Goal: Task Accomplishment & Management: Complete application form

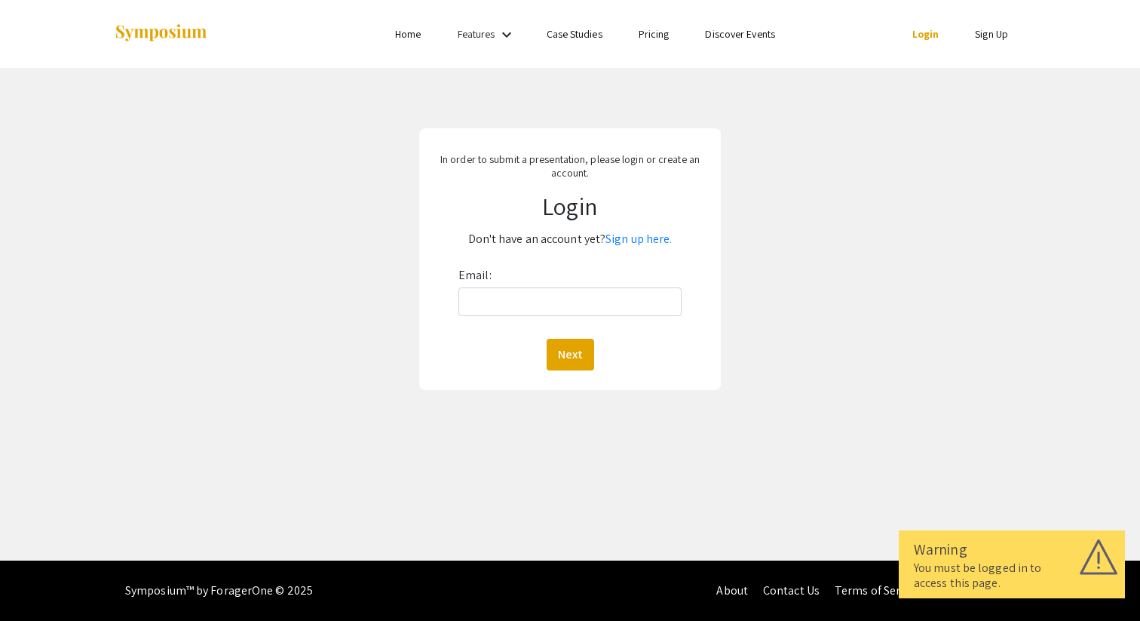
click at [542, 316] on div "Email: Next" at bounding box center [570, 316] width 223 height 107
click at [533, 299] on input "Email:" at bounding box center [570, 301] width 223 height 29
type input "[EMAIL_ADDRESS][DOMAIN_NAME]"
click at [547, 339] on button "Next" at bounding box center [571, 355] width 48 height 32
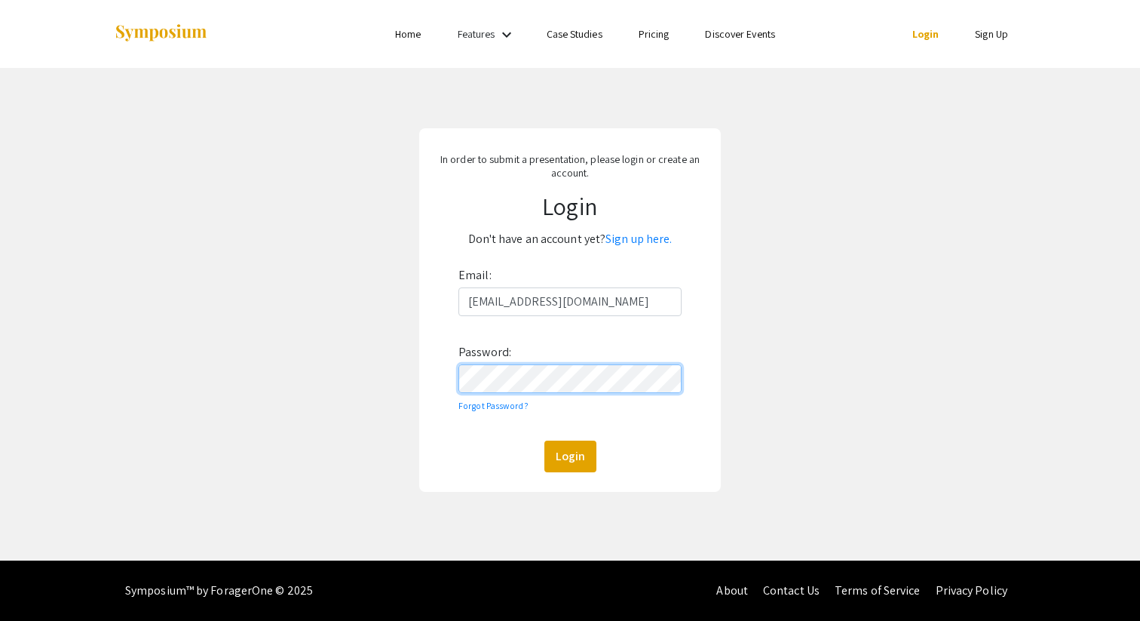
click at [545, 440] on button "Login" at bounding box center [571, 456] width 52 height 32
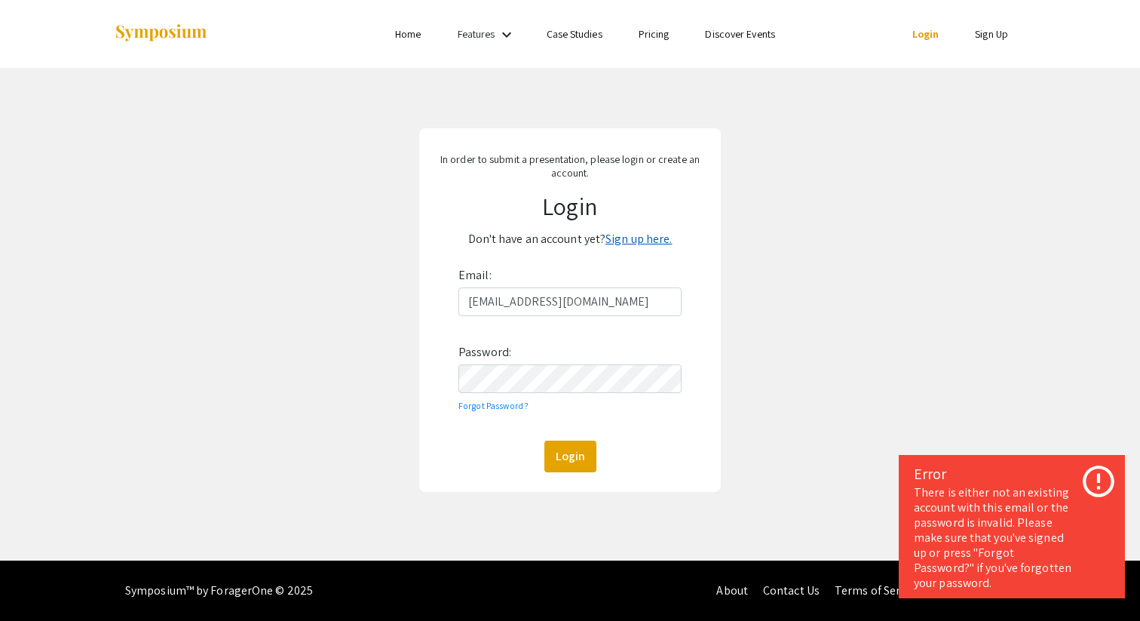
click at [616, 242] on link "Sign up here." at bounding box center [639, 239] width 66 height 16
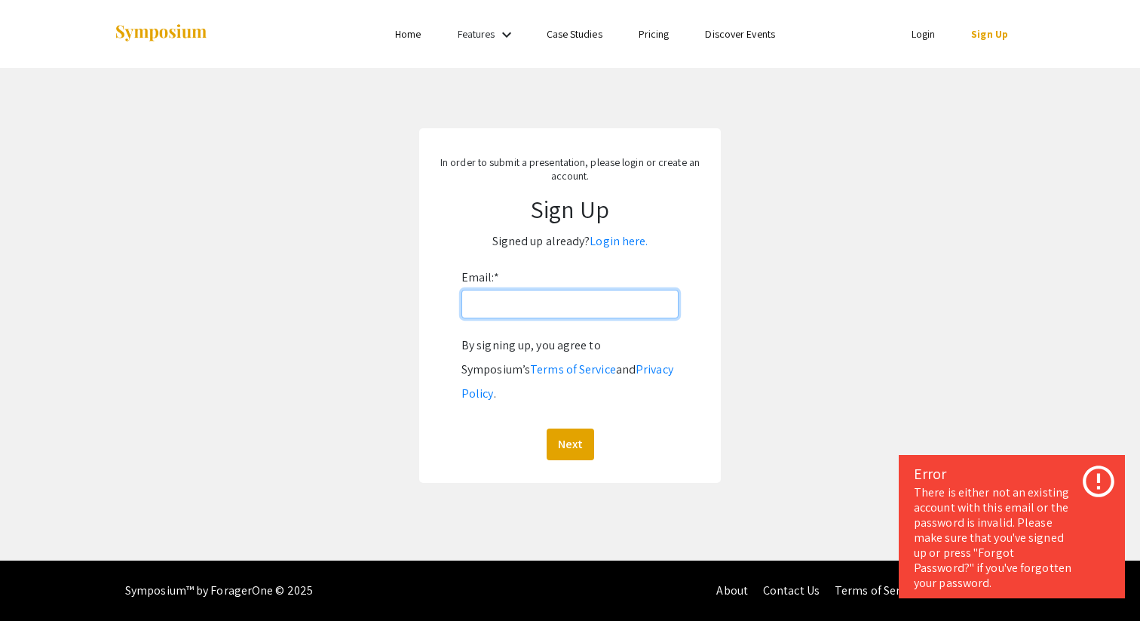
click at [573, 301] on input "Email: *" at bounding box center [570, 304] width 217 height 29
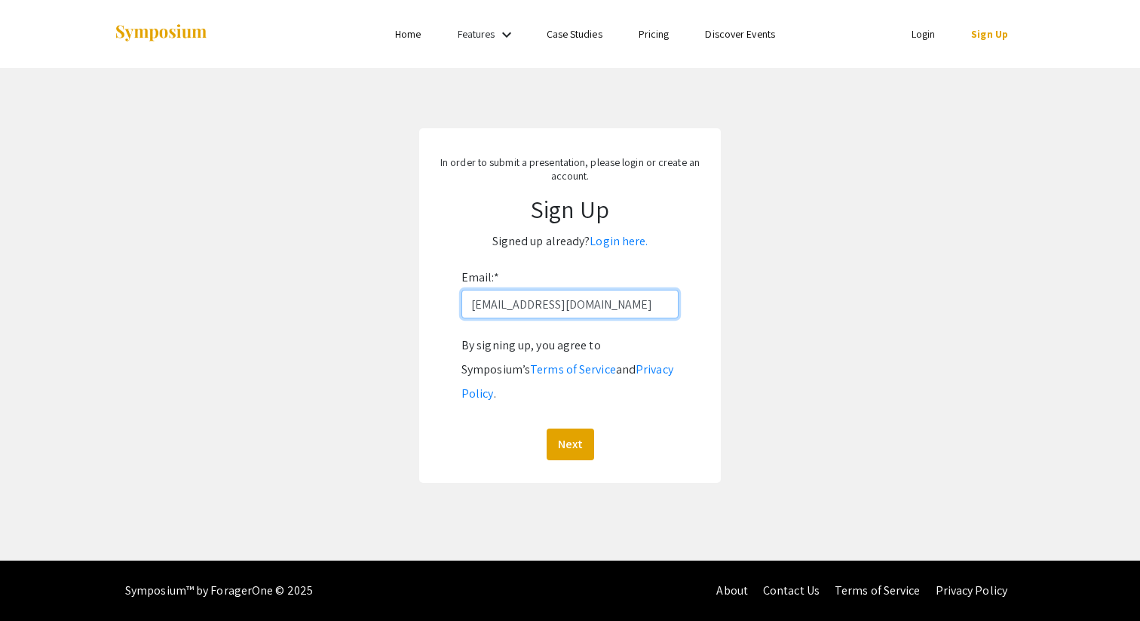
type input "[EMAIL_ADDRESS][DOMAIN_NAME]"
click at [547, 428] on button "Next" at bounding box center [571, 444] width 48 height 32
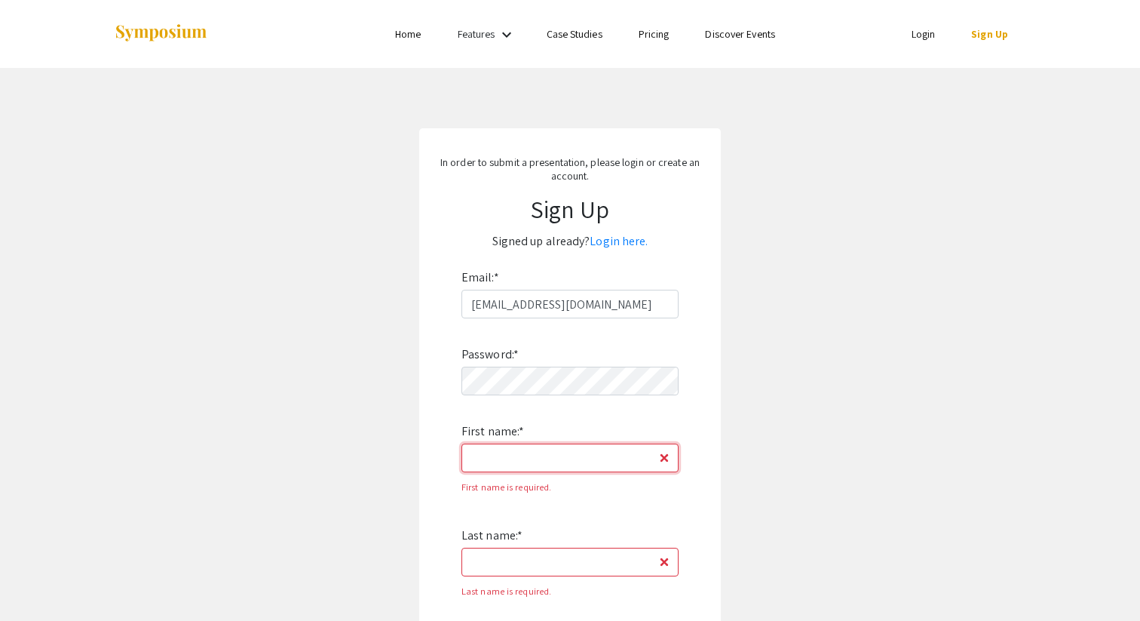
click at [526, 460] on input "First name: *" at bounding box center [570, 457] width 217 height 29
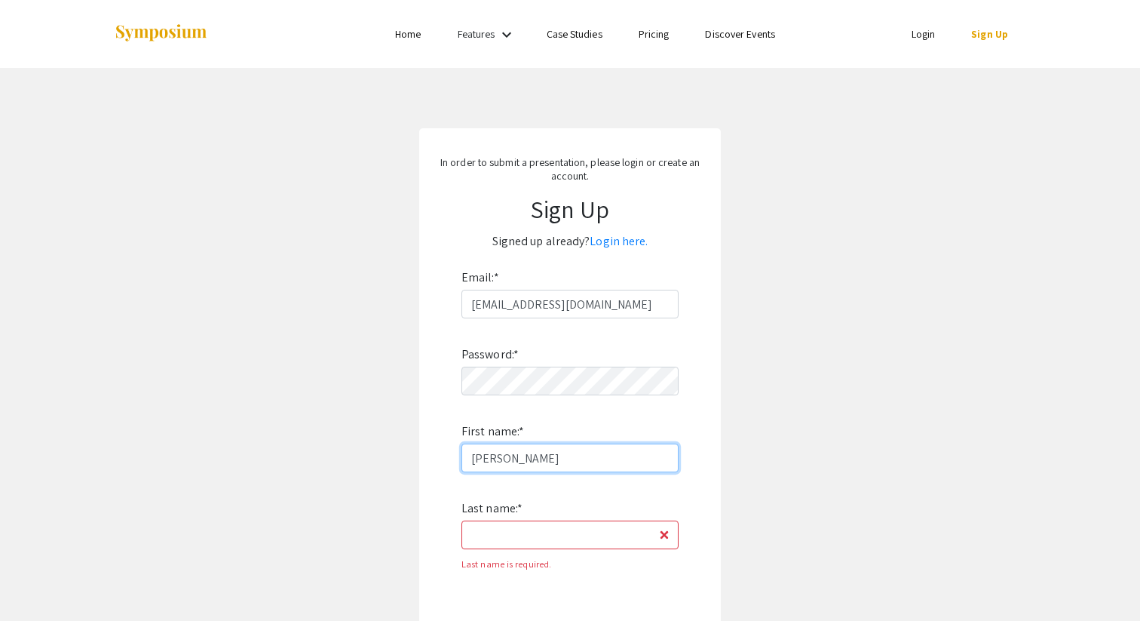
type input "Anita"
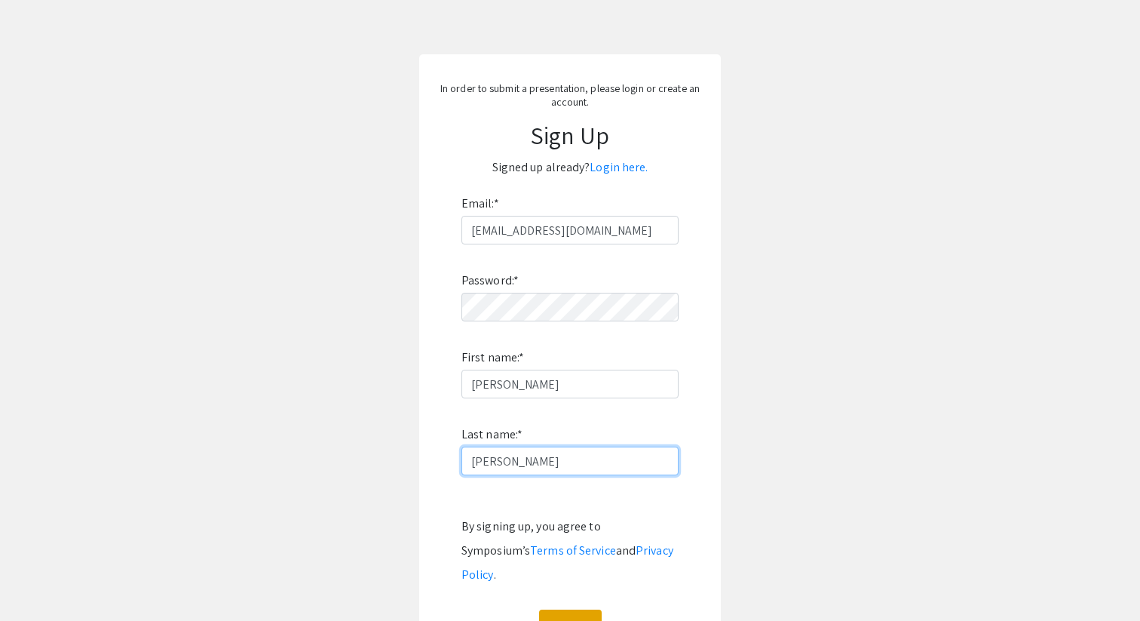
scroll to position [103, 0]
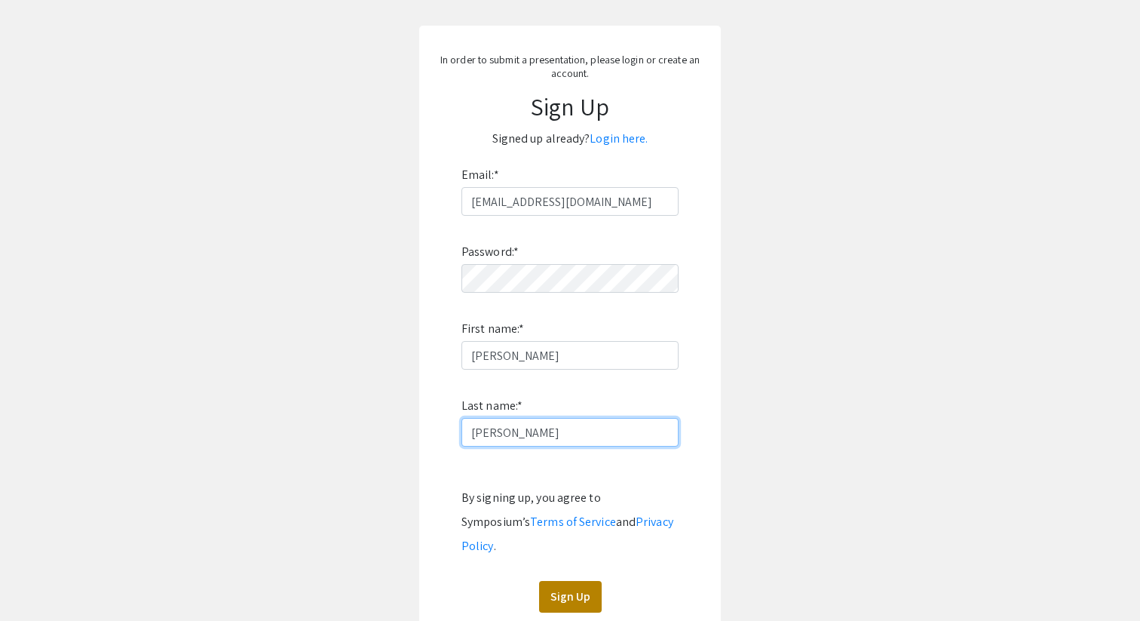
type input "Zhu"
click at [577, 581] on button "Sign Up" at bounding box center [570, 597] width 63 height 32
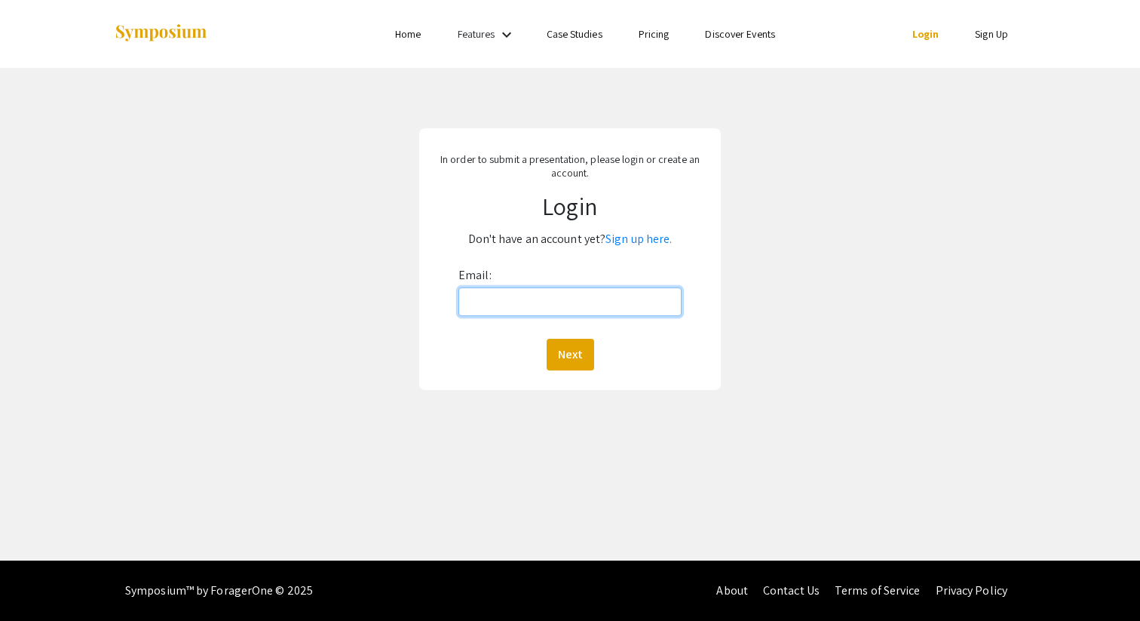
click at [582, 300] on input "Email:" at bounding box center [570, 301] width 223 height 29
click at [547, 339] on button "Next" at bounding box center [571, 355] width 48 height 32
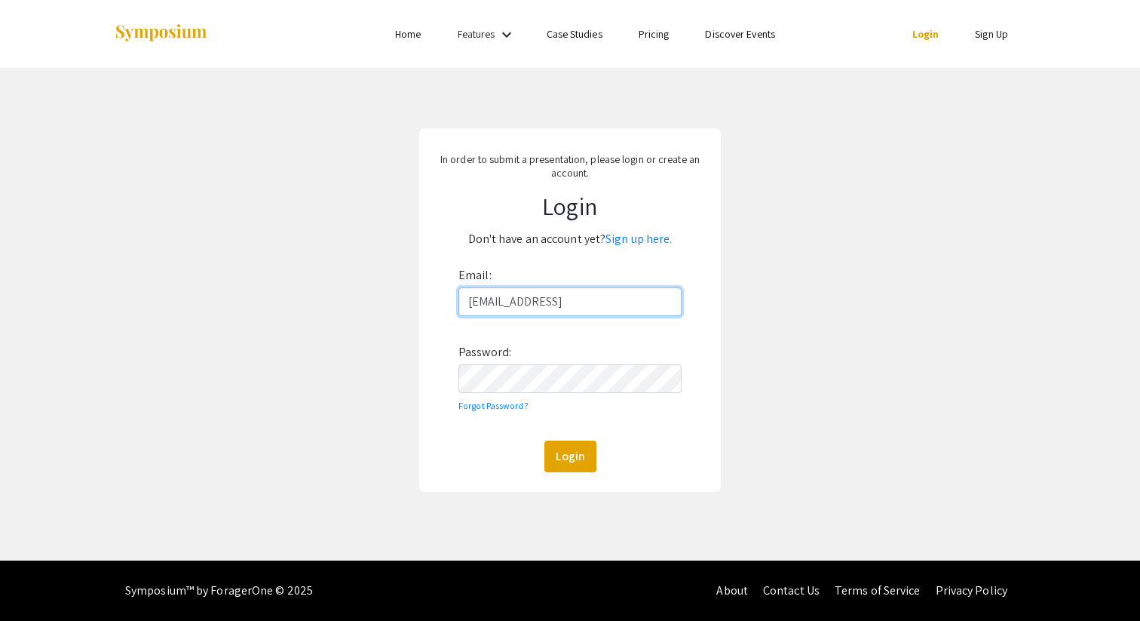
type input "[EMAIL_ADDRESS][DOMAIN_NAME]"
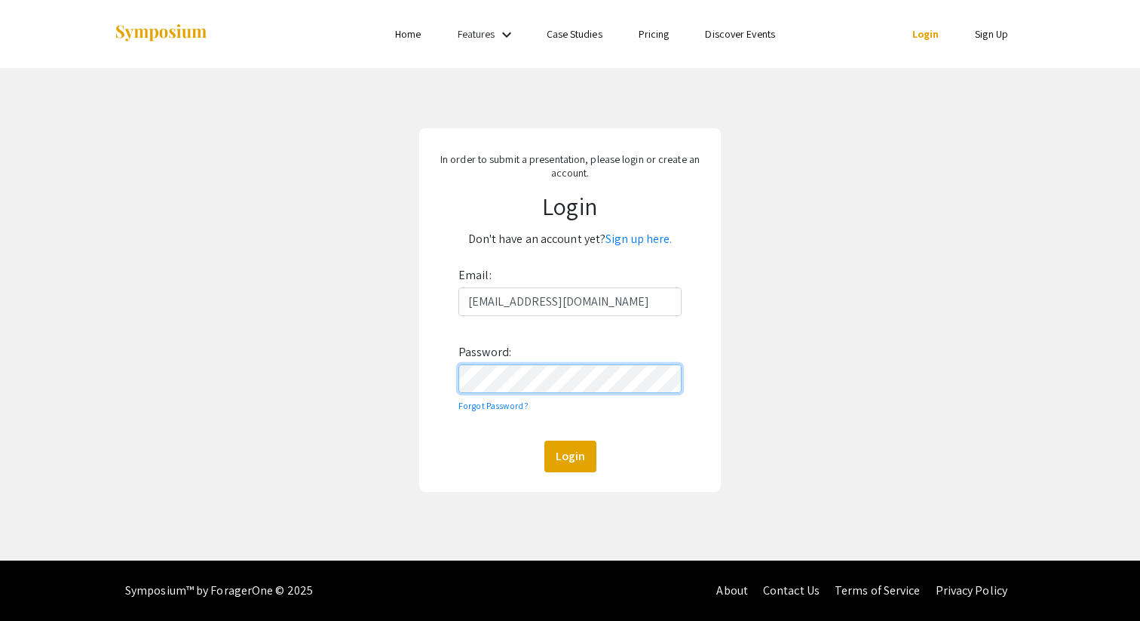
click at [545, 440] on button "Login" at bounding box center [571, 456] width 52 height 32
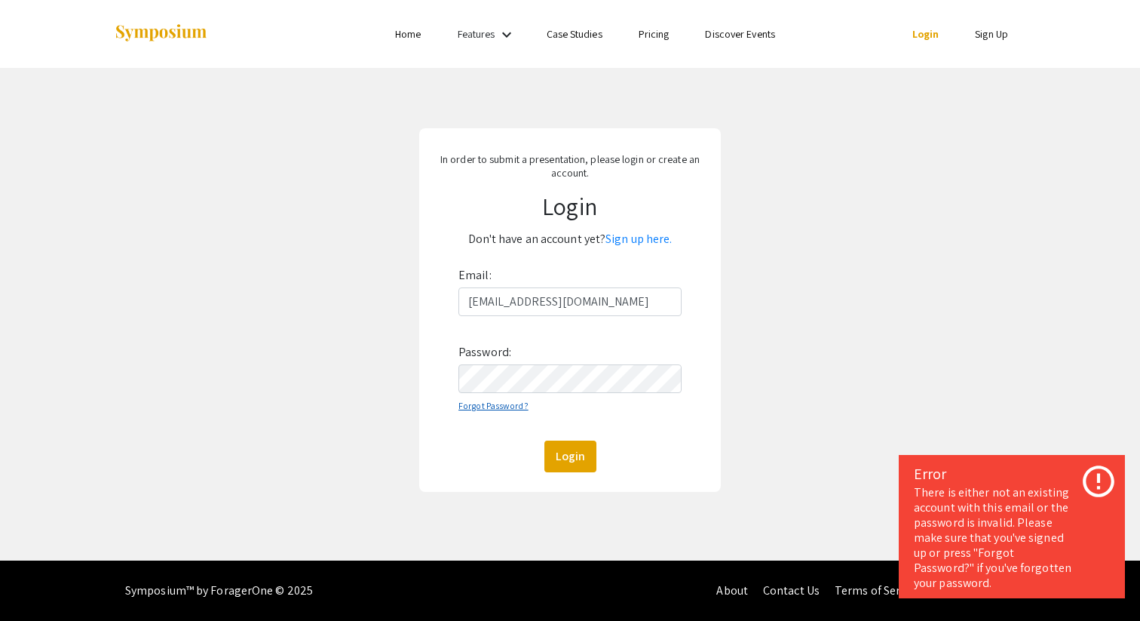
click at [501, 406] on link "Forgot Password?" at bounding box center [494, 405] width 70 height 11
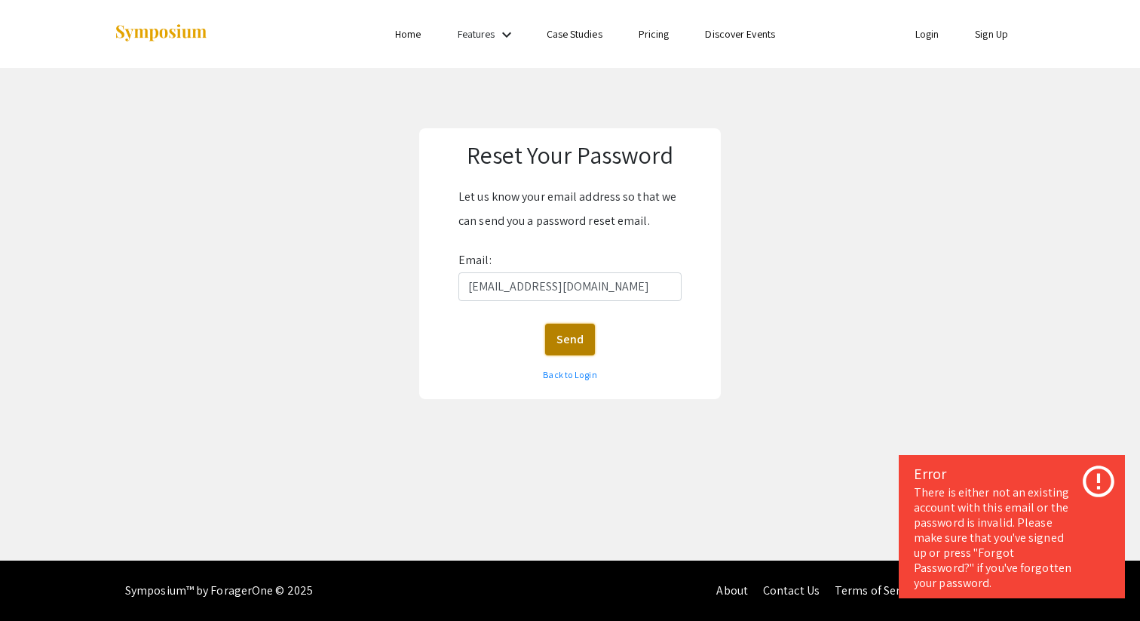
click at [572, 336] on button "Send" at bounding box center [570, 340] width 50 height 32
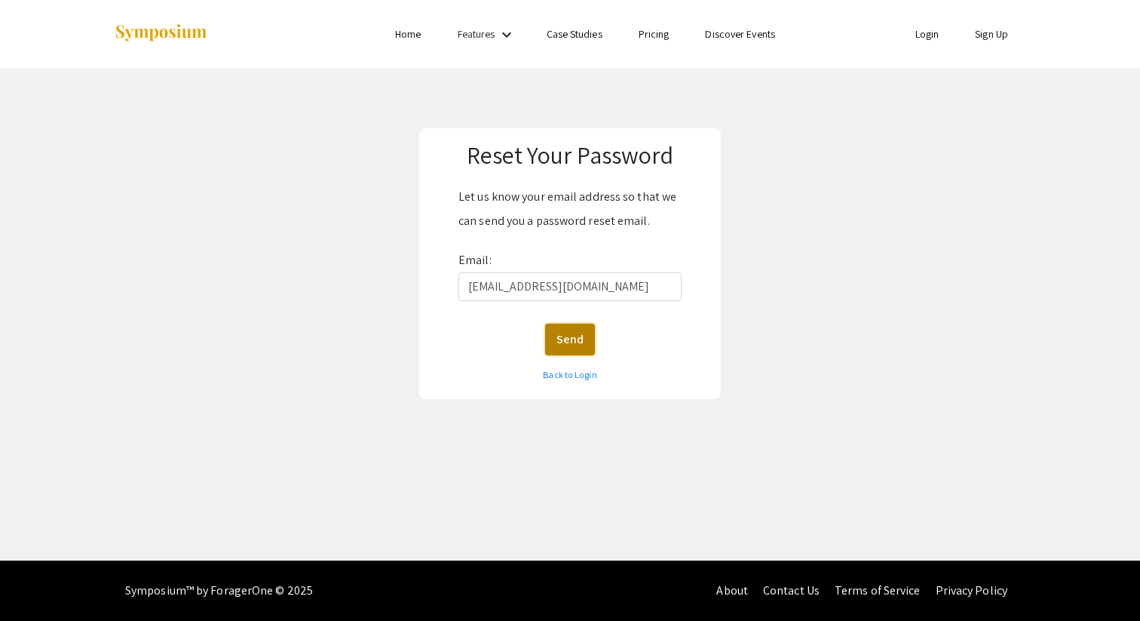
click at [575, 340] on button "Send" at bounding box center [570, 340] width 50 height 32
click at [576, 337] on button "Send" at bounding box center [570, 340] width 50 height 32
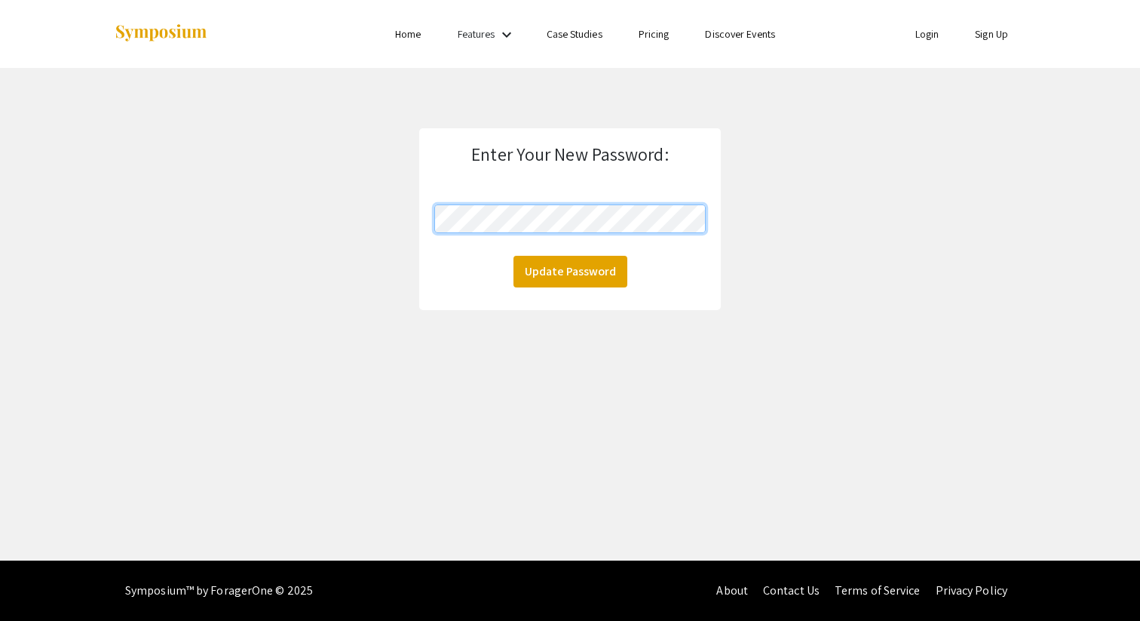
click button "Update Password" at bounding box center [571, 272] width 114 height 32
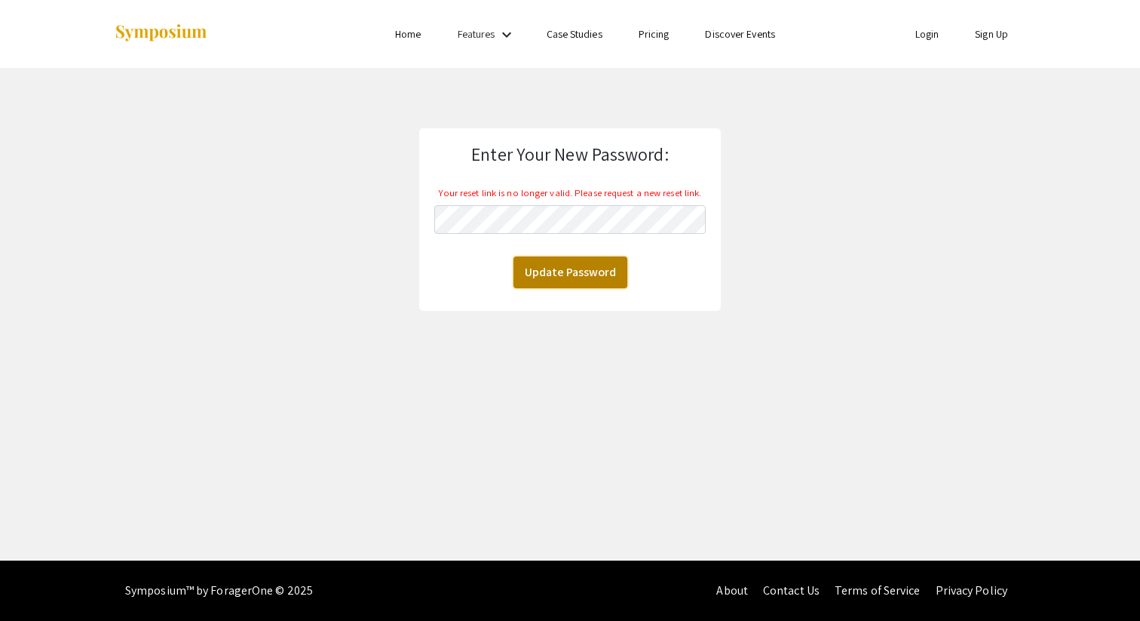
click at [610, 259] on button "Update Password" at bounding box center [571, 272] width 114 height 32
click at [601, 270] on button "Update Password" at bounding box center [571, 272] width 114 height 32
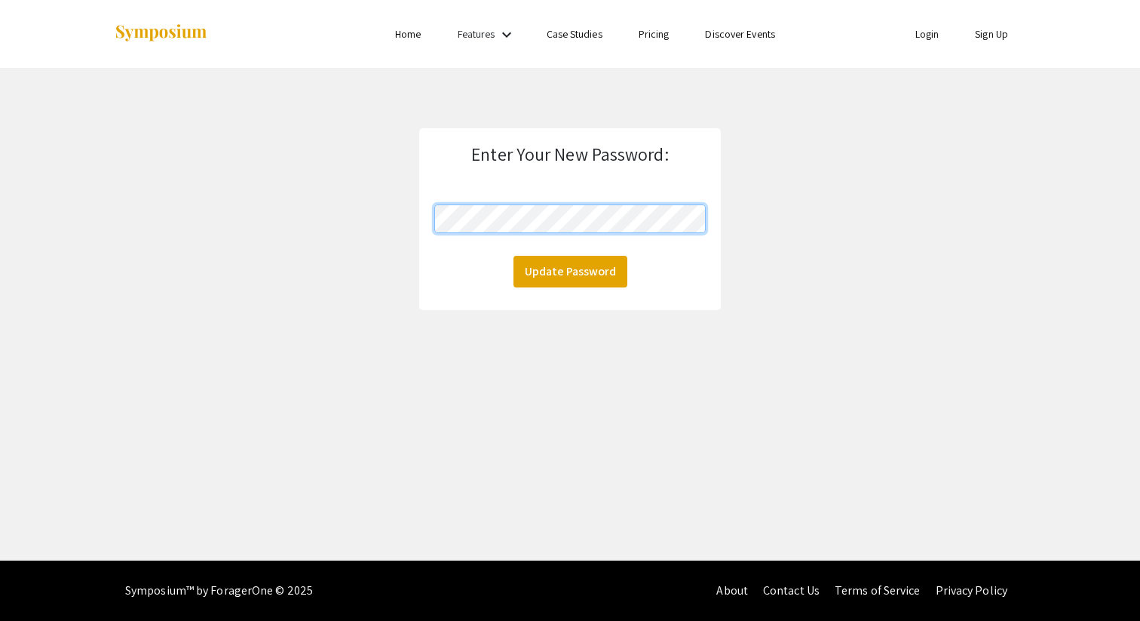
click button "Update Password" at bounding box center [571, 272] width 114 height 32
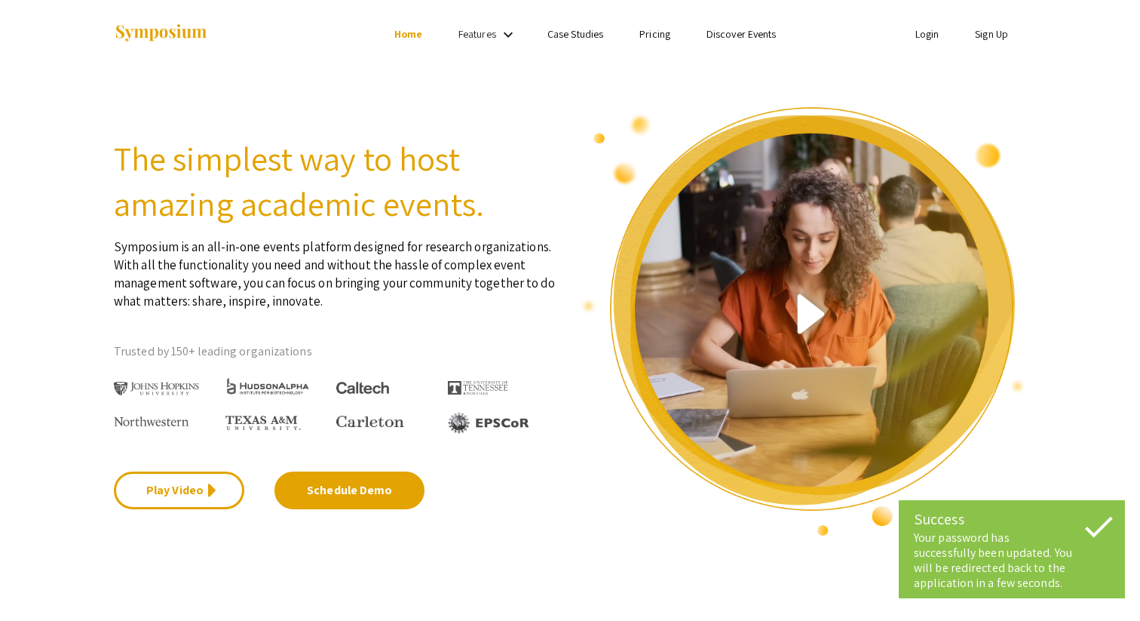
click at [909, 41] on li "Login" at bounding box center [928, 34] width 60 height 18
click at [926, 32] on link "Login" at bounding box center [928, 34] width 24 height 14
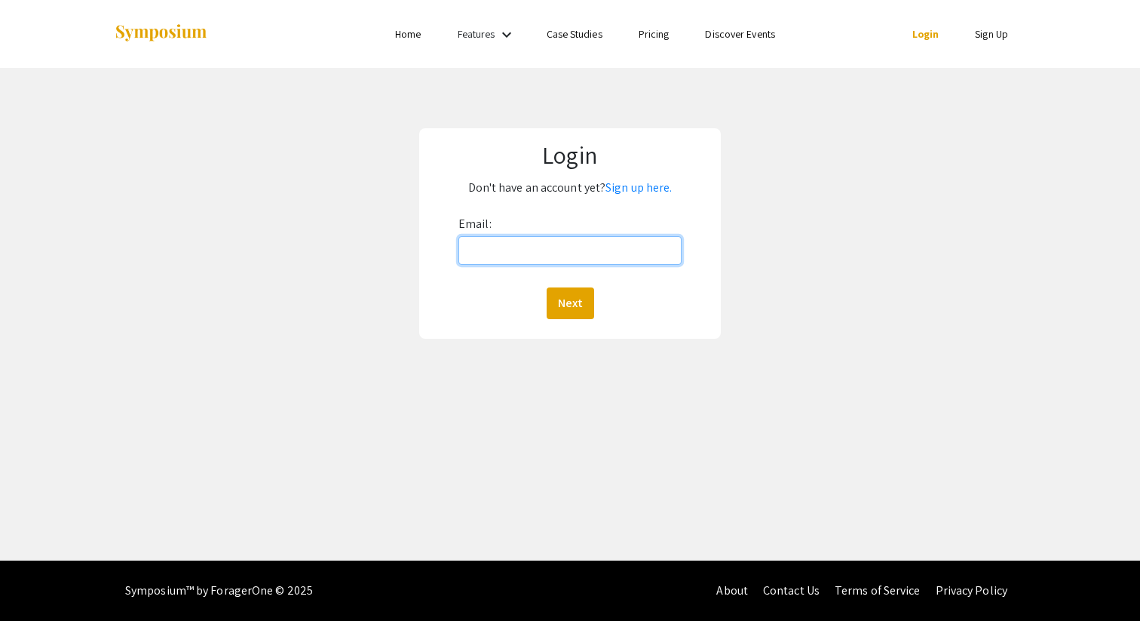
click at [608, 246] on input "Email:" at bounding box center [570, 250] width 223 height 29
type input "[EMAIL_ADDRESS][DOMAIN_NAME]"
click at [547, 287] on button "Next" at bounding box center [571, 303] width 48 height 32
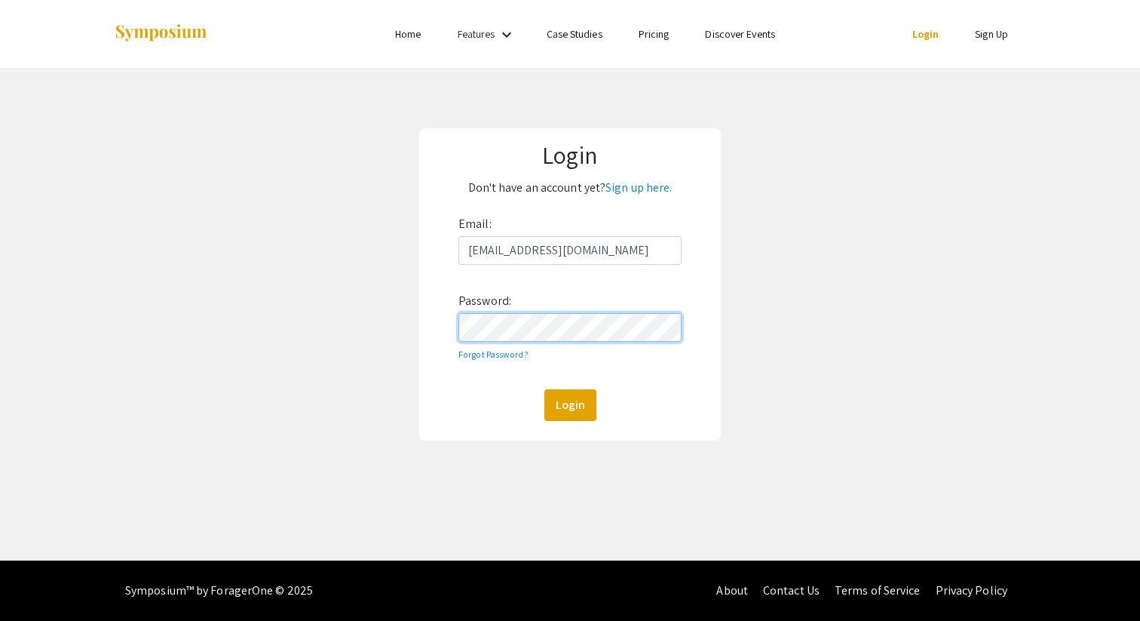
click at [545, 389] on button "Login" at bounding box center [571, 405] width 52 height 32
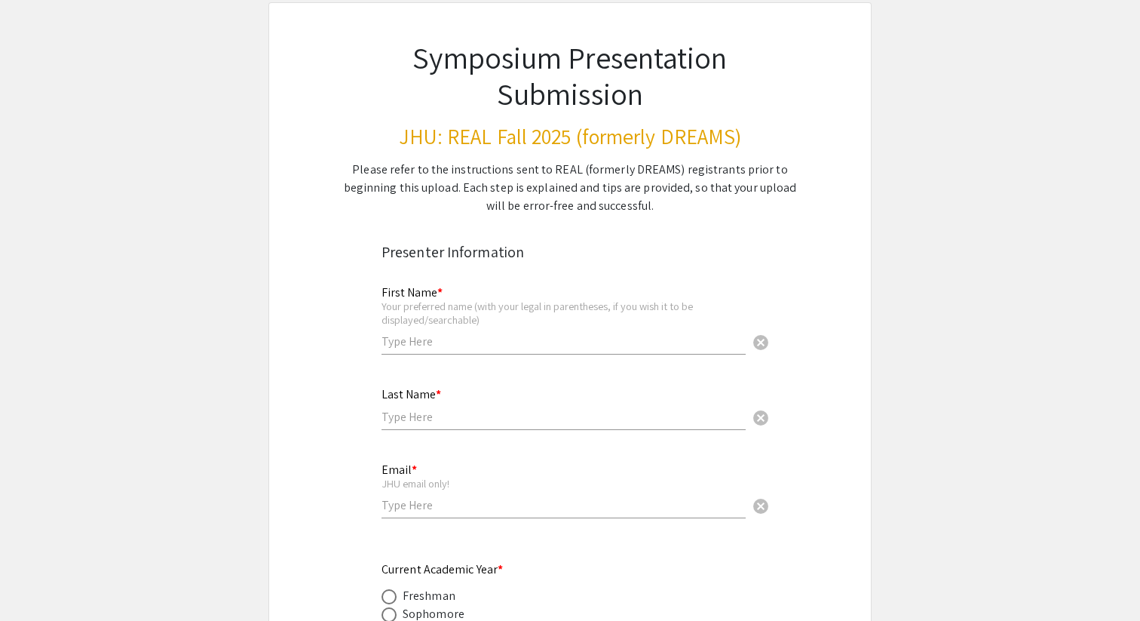
scroll to position [103, 0]
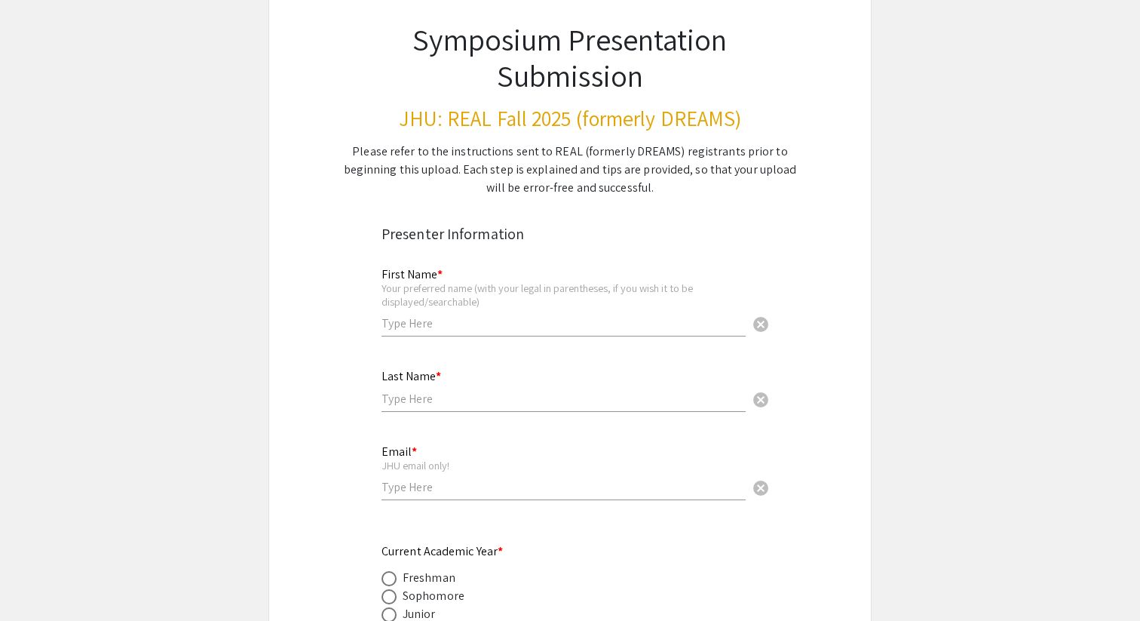
click at [491, 324] on input "text" at bounding box center [564, 323] width 364 height 16
type input "Anita"
type input "Zhu"
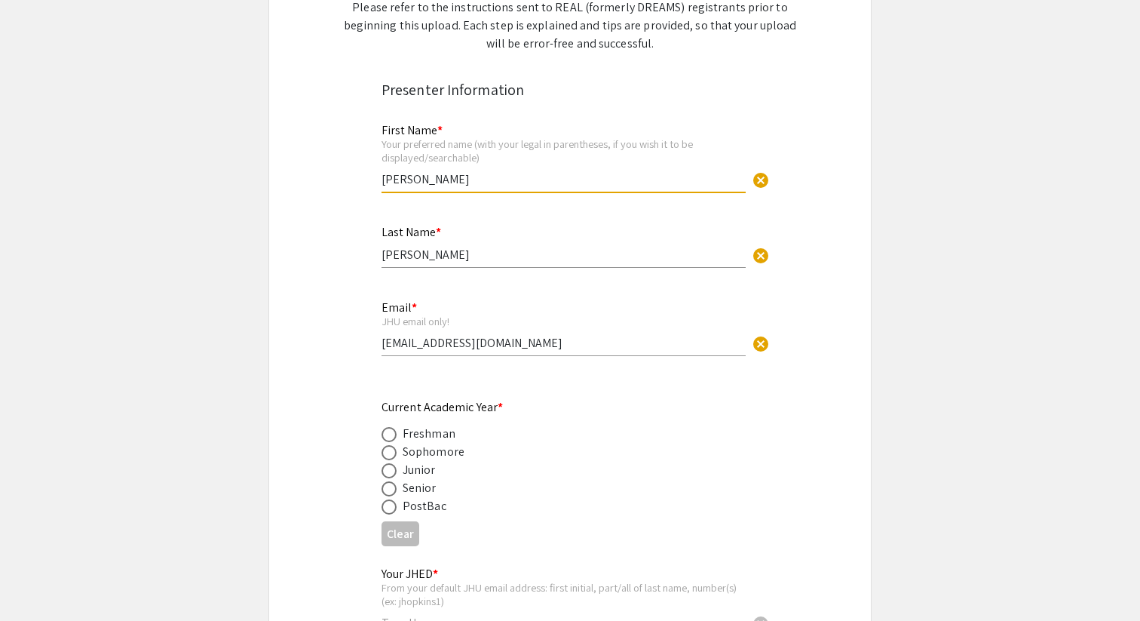
scroll to position [253, 0]
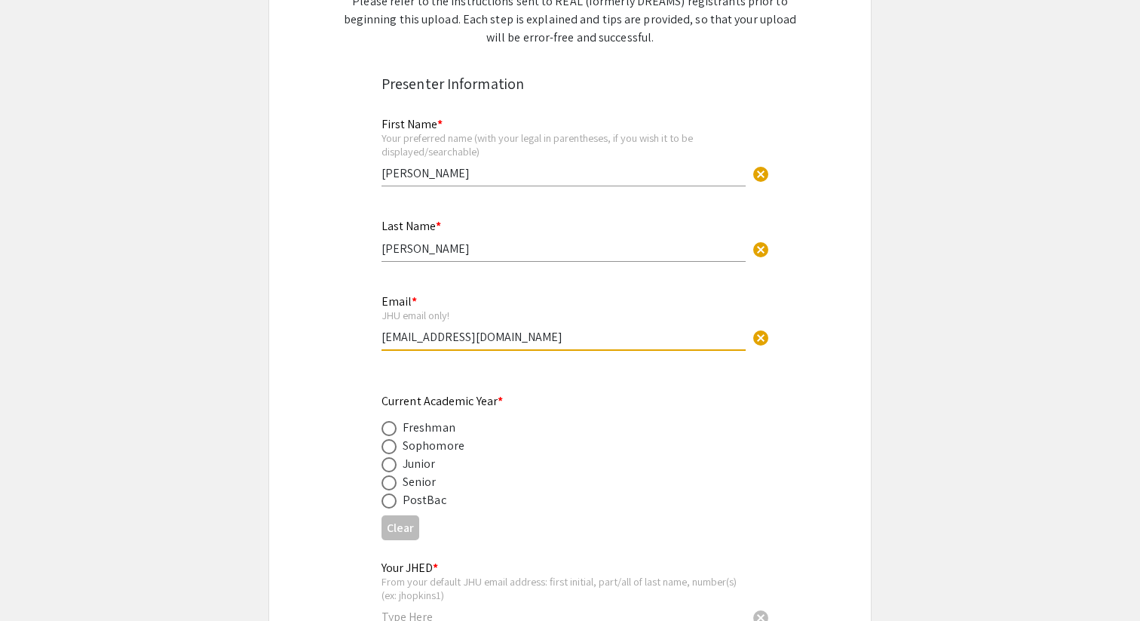
click at [483, 341] on input "anitazhu0901@gmail.com" at bounding box center [564, 337] width 364 height 16
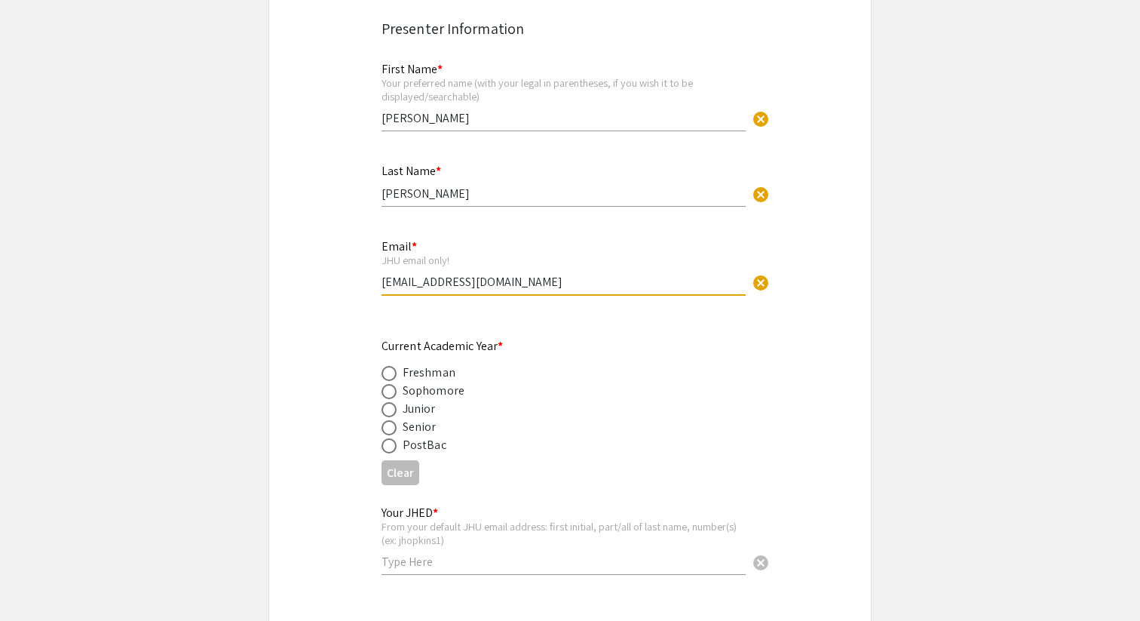
scroll to position [311, 0]
type input "[EMAIL_ADDRESS][DOMAIN_NAME]"
click at [442, 394] on div "Sophomore" at bounding box center [434, 388] width 62 height 18
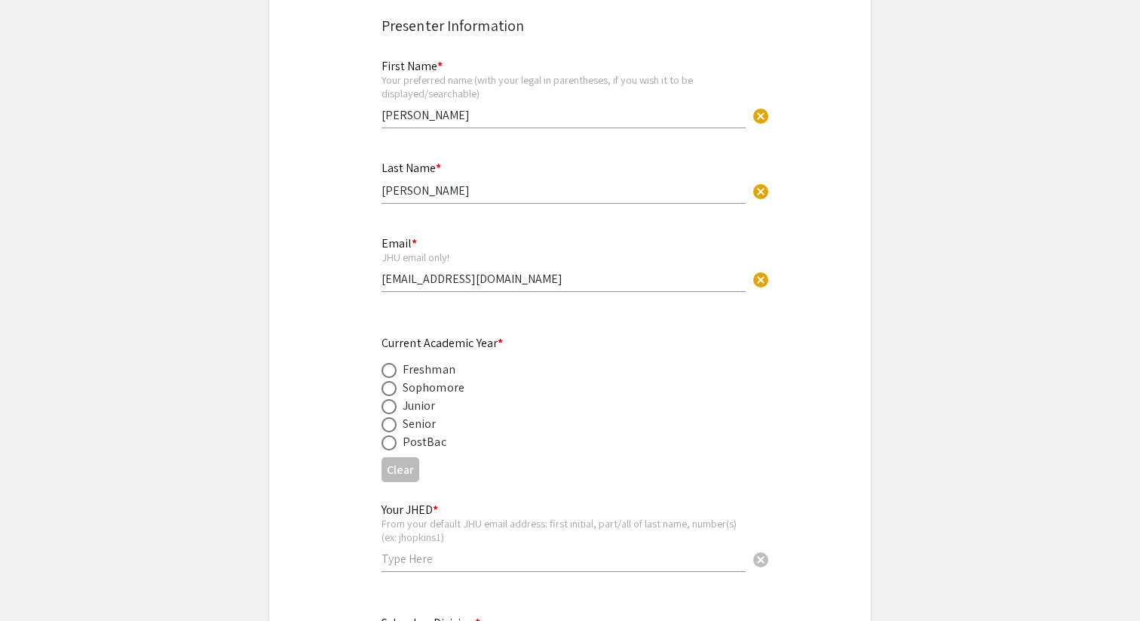
click at [385, 393] on span at bounding box center [389, 388] width 15 height 15
click at [385, 393] on input "radio" at bounding box center [389, 388] width 15 height 15
radio input "true"
click at [431, 572] on div "Your JHED * From your default JHU email address: first initial, part/all of las…" at bounding box center [564, 530] width 364 height 84
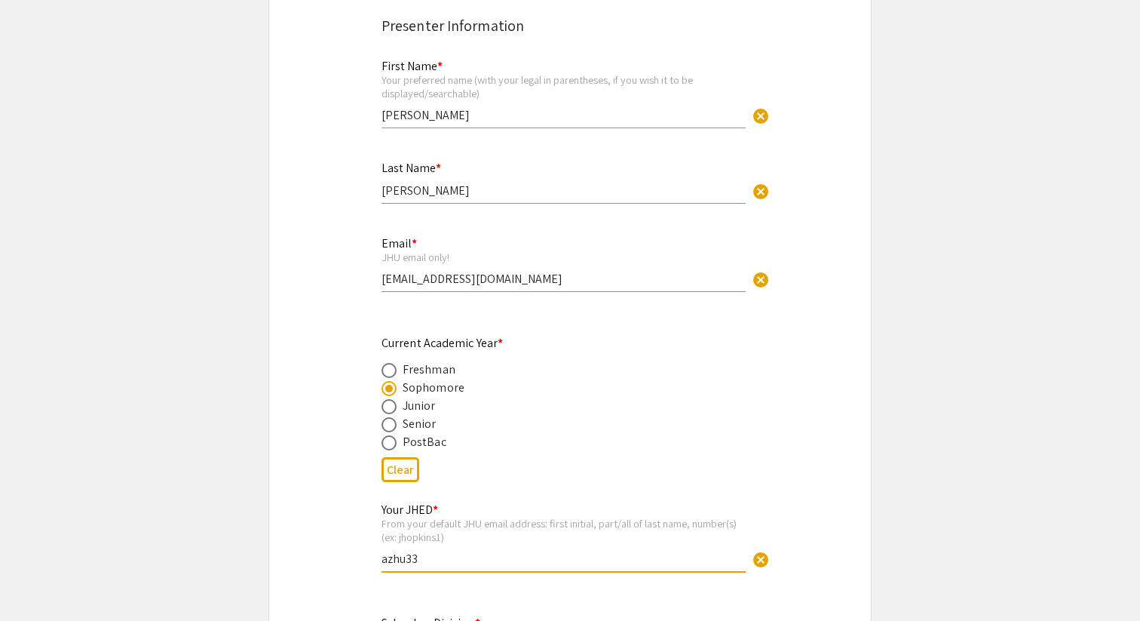
type input "azhu33"
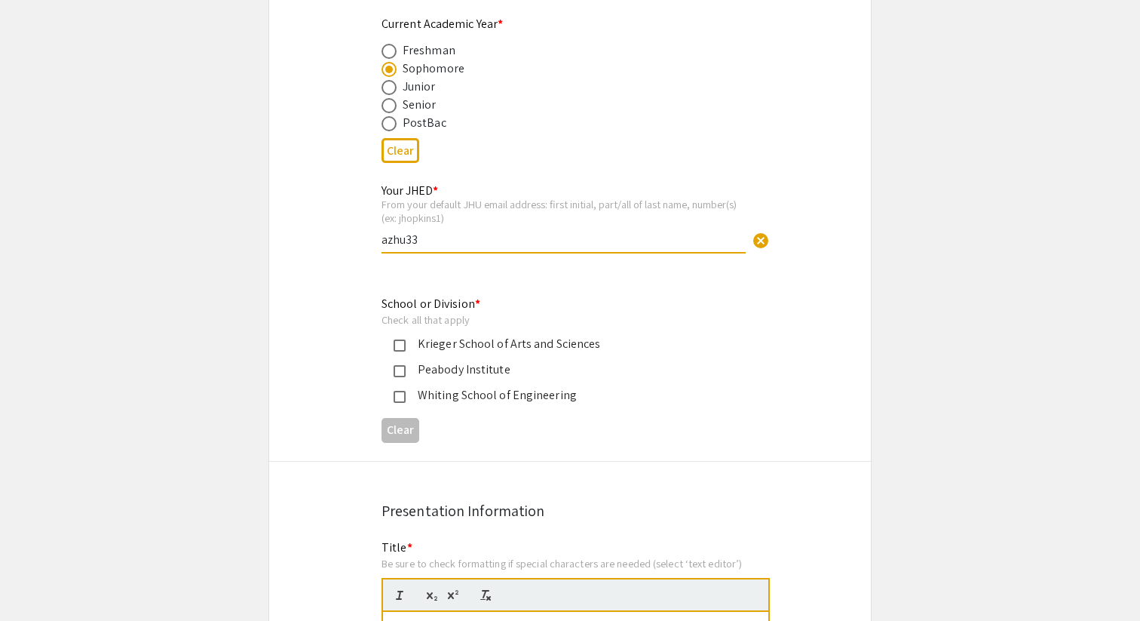
scroll to position [659, 0]
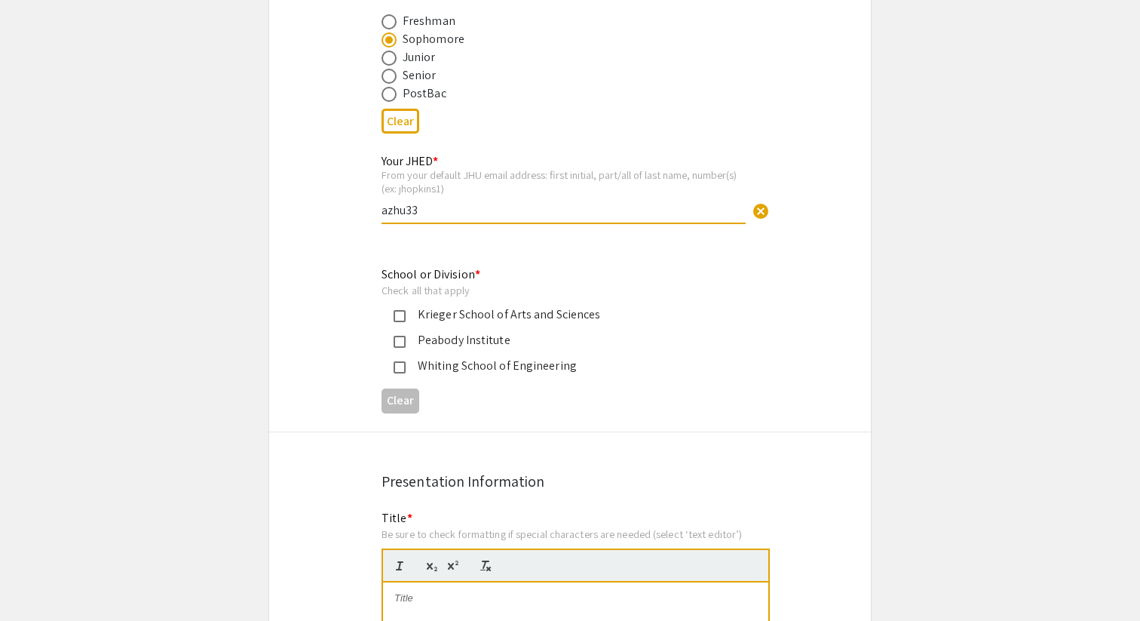
click at [508, 315] on div "Krieger School of Arts and Sciences" at bounding box center [564, 314] width 317 height 18
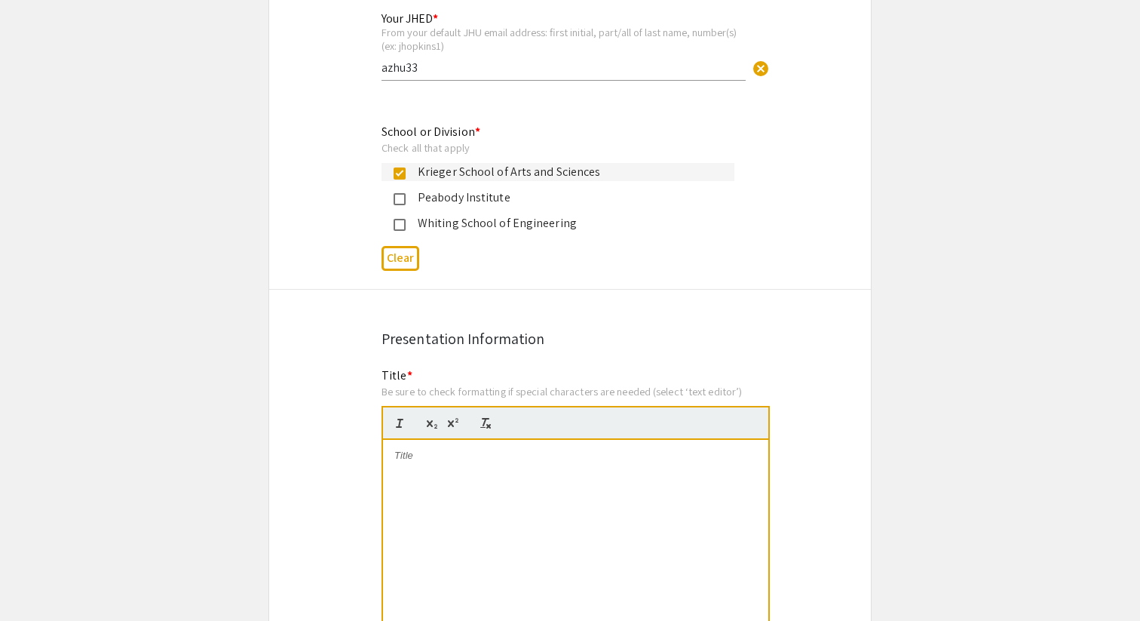
scroll to position [809, 0]
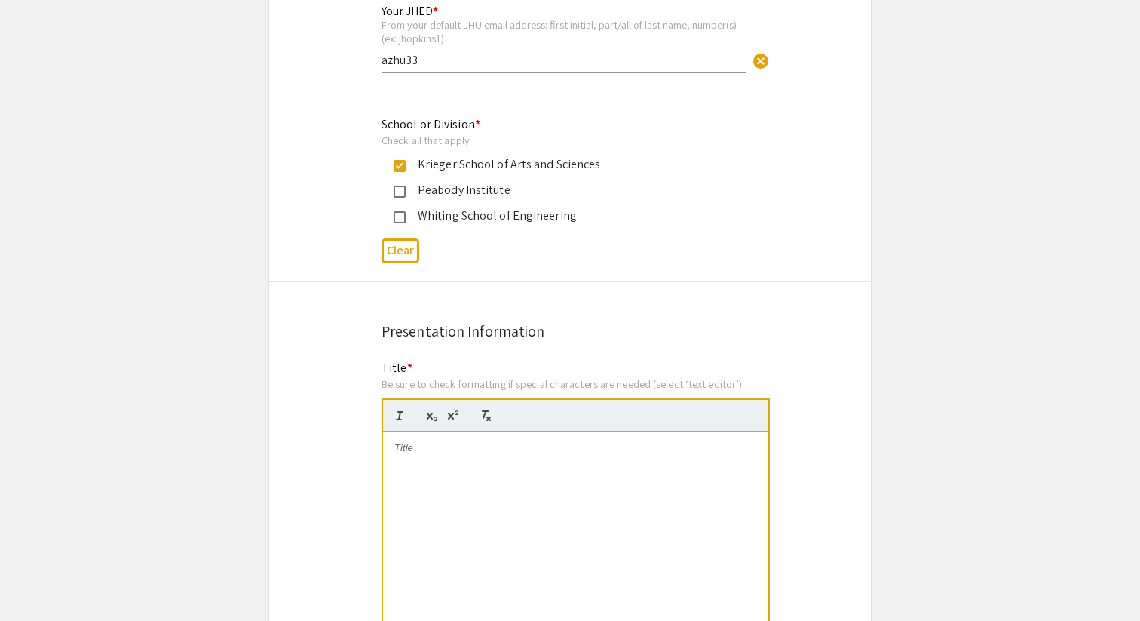
click at [439, 468] on div at bounding box center [575, 545] width 385 height 226
click at [652, 322] on div "Presentation Information" at bounding box center [570, 331] width 377 height 23
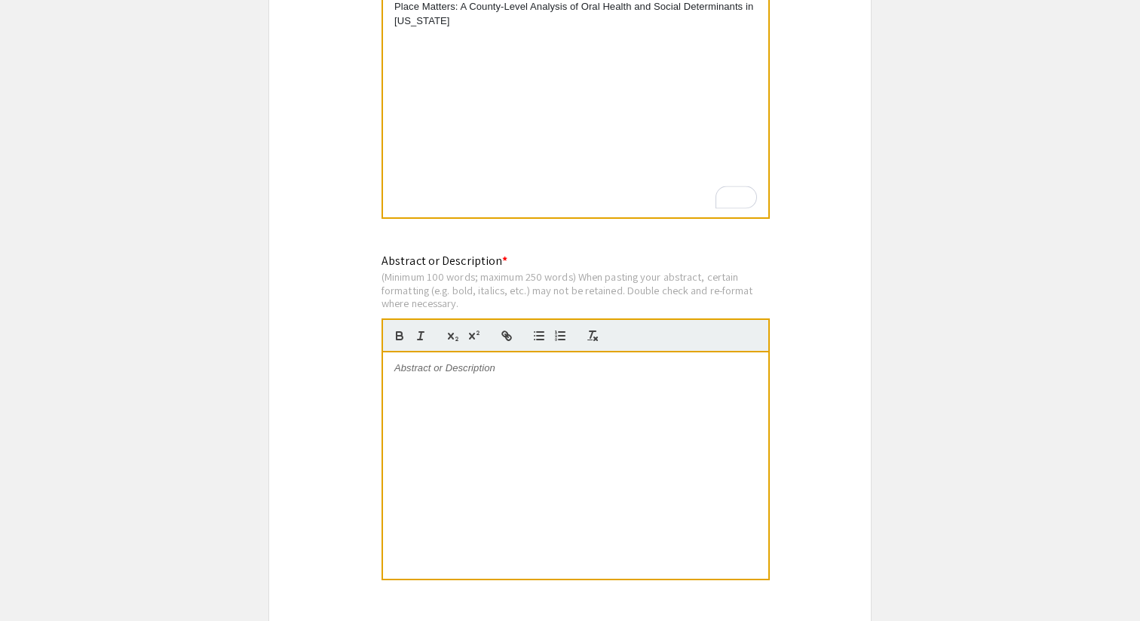
scroll to position [1262, 0]
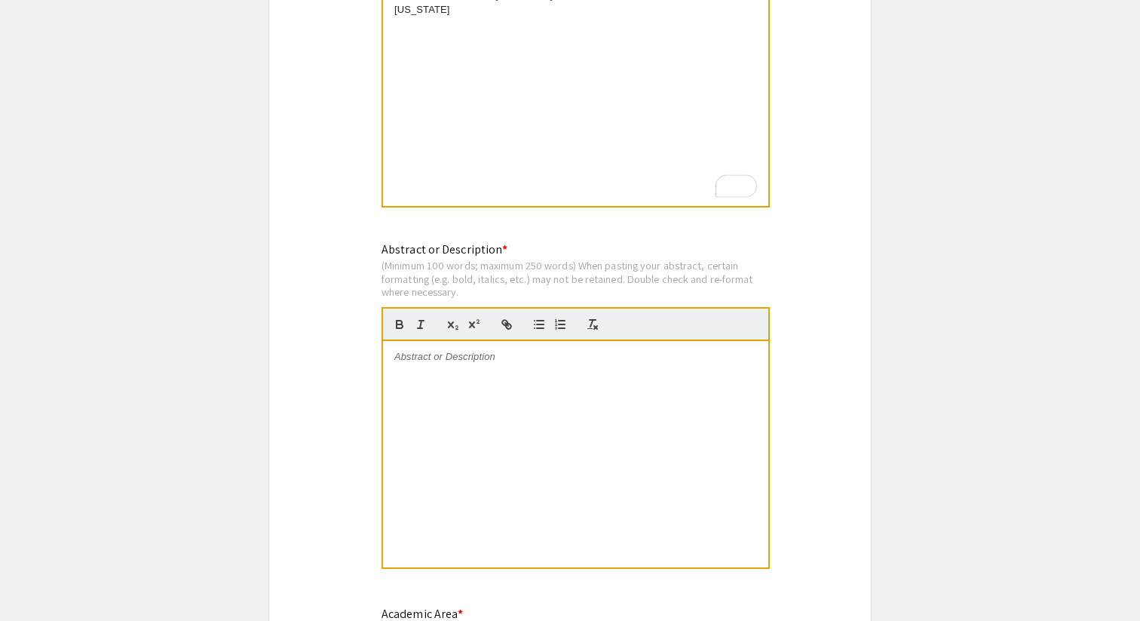
click at [572, 394] on div at bounding box center [575, 454] width 385 height 226
click at [481, 371] on div "To enrich screen reader interactions, please activate Accessibility in Grammarl…" at bounding box center [575, 454] width 385 height 226
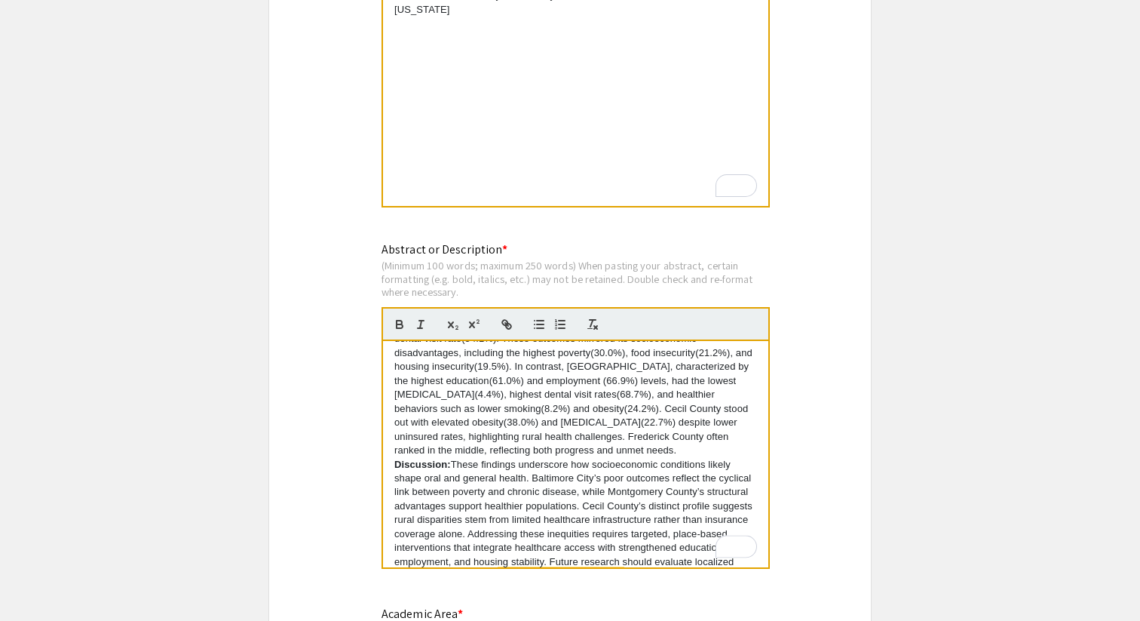
click at [474, 376] on p "Results: Substantial regional differences were observed. Baltimore City reporte…" at bounding box center [575, 373] width 363 height 167
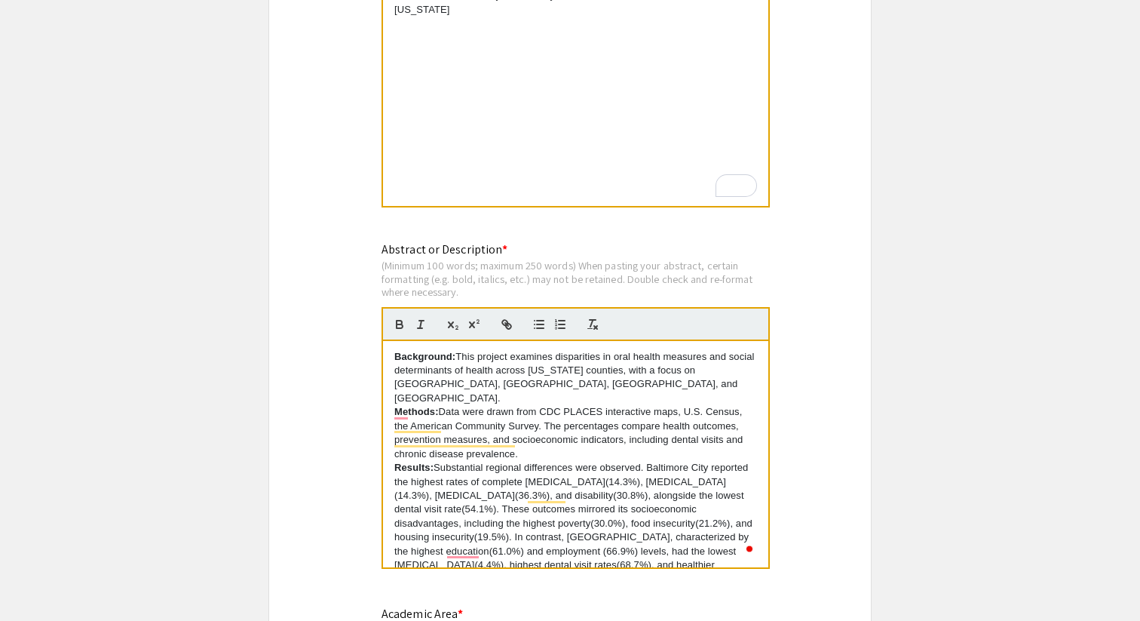
click at [618, 391] on p "Background: This project examines disparities in oral health measures and socia…" at bounding box center [575, 378] width 363 height 56
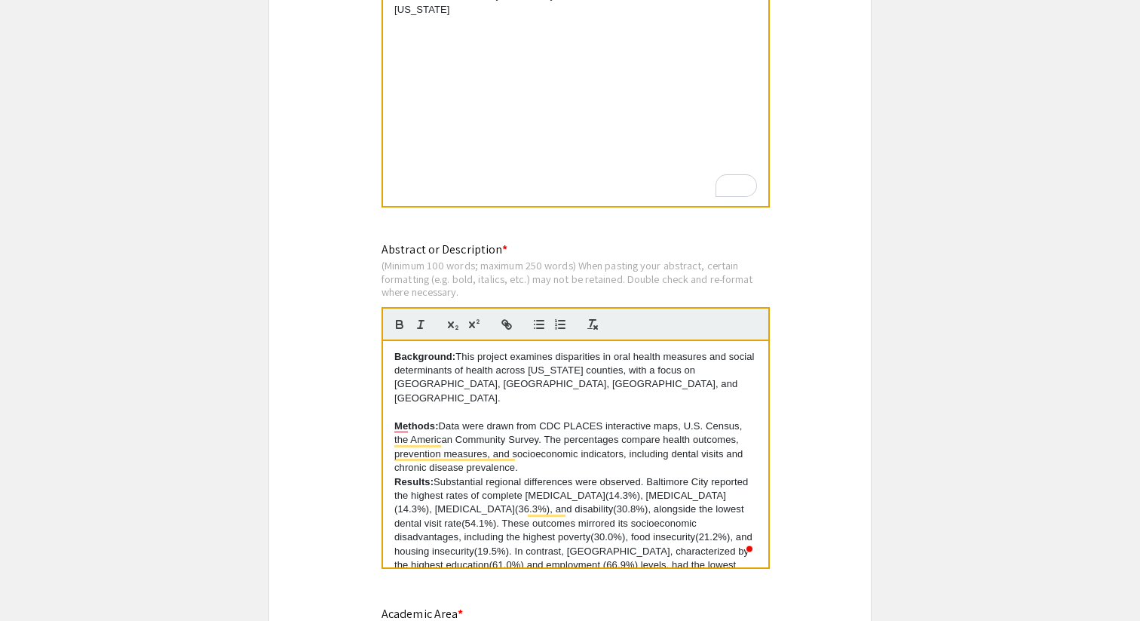
scroll to position [30, 0]
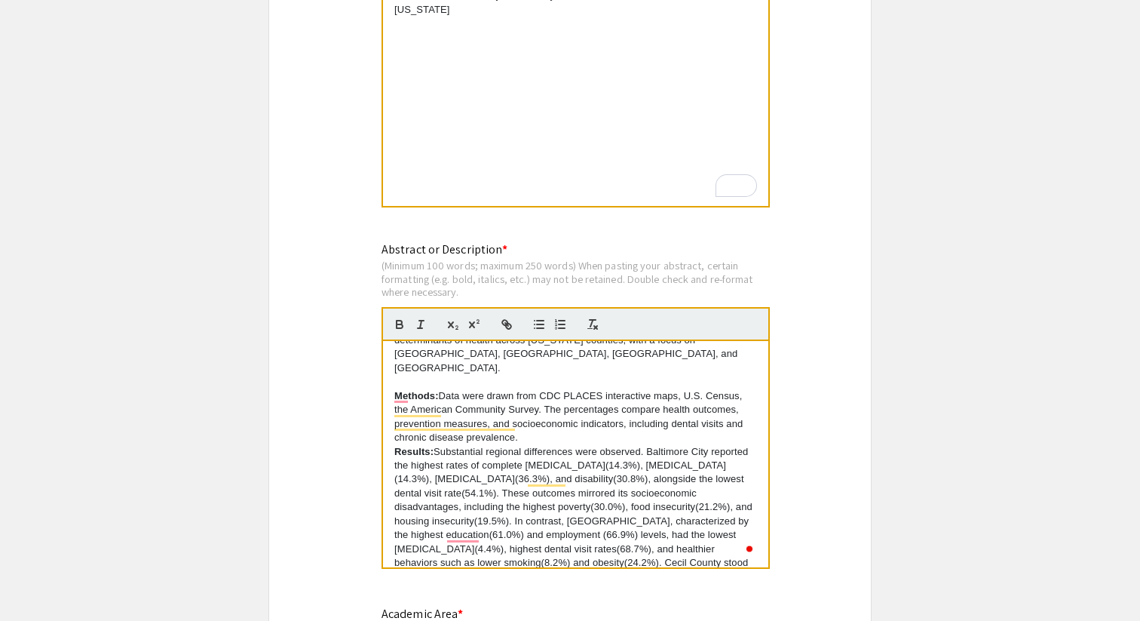
click at [551, 425] on p "Methods: Data were drawn from CDC PLACES interactive maps, U.S. Census, the Ame…" at bounding box center [575, 417] width 363 height 56
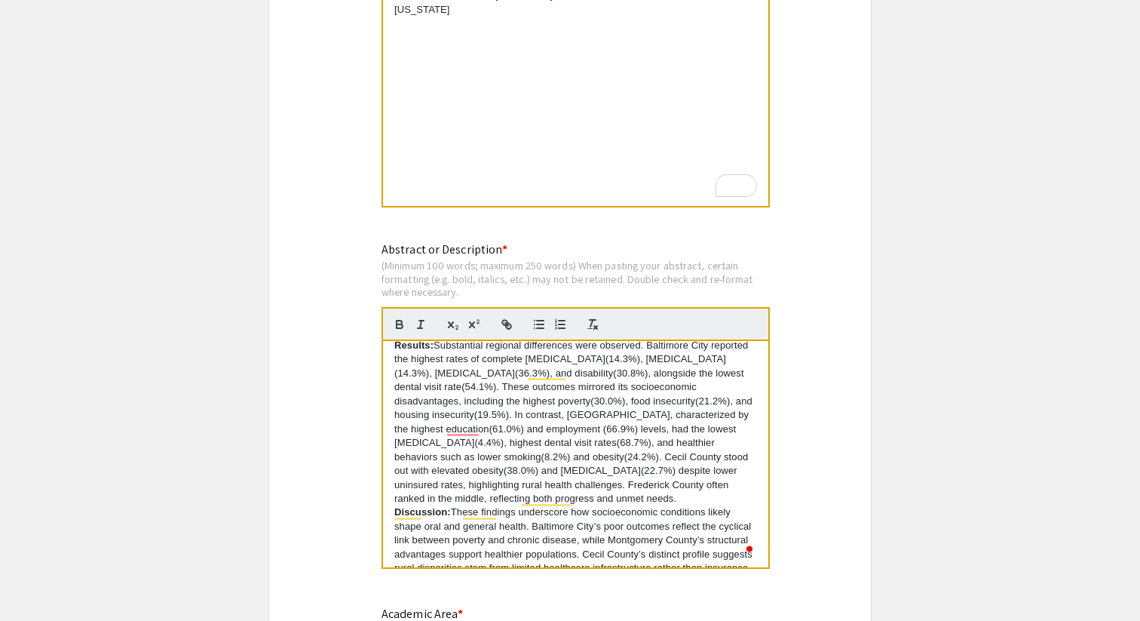
scroll to position [155, 0]
click at [610, 470] on p "Results: Substantial regional differences were observed. Baltimore City reporte…" at bounding box center [575, 417] width 363 height 167
click at [602, 477] on p "Results: Substantial regional differences were observed. Baltimore City reporte…" at bounding box center [575, 417] width 363 height 167
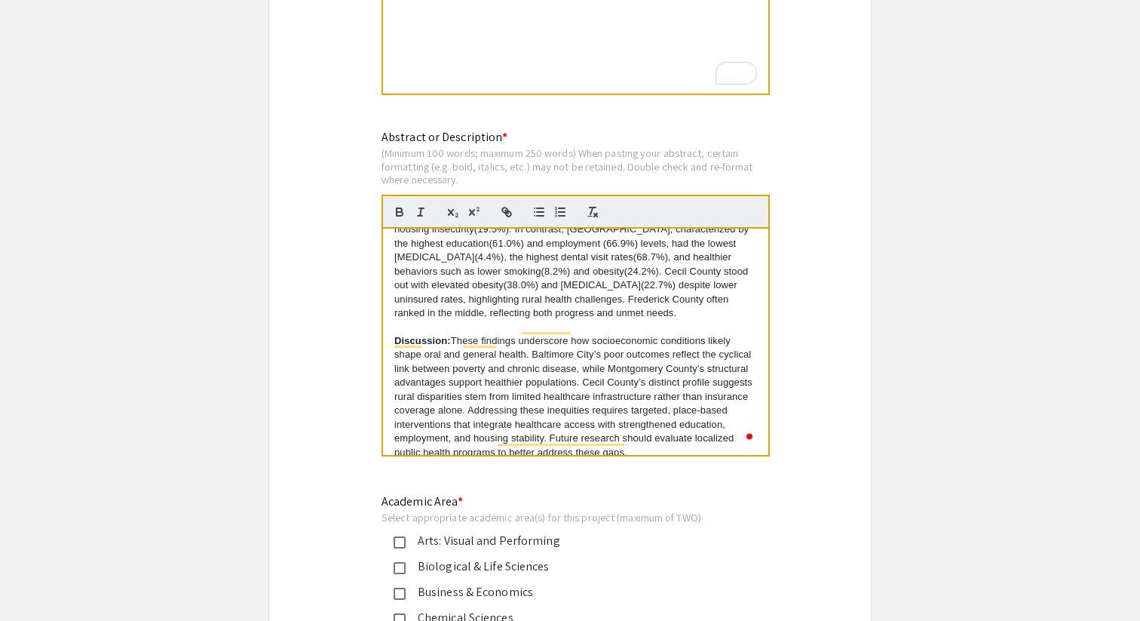
scroll to position [0, 0]
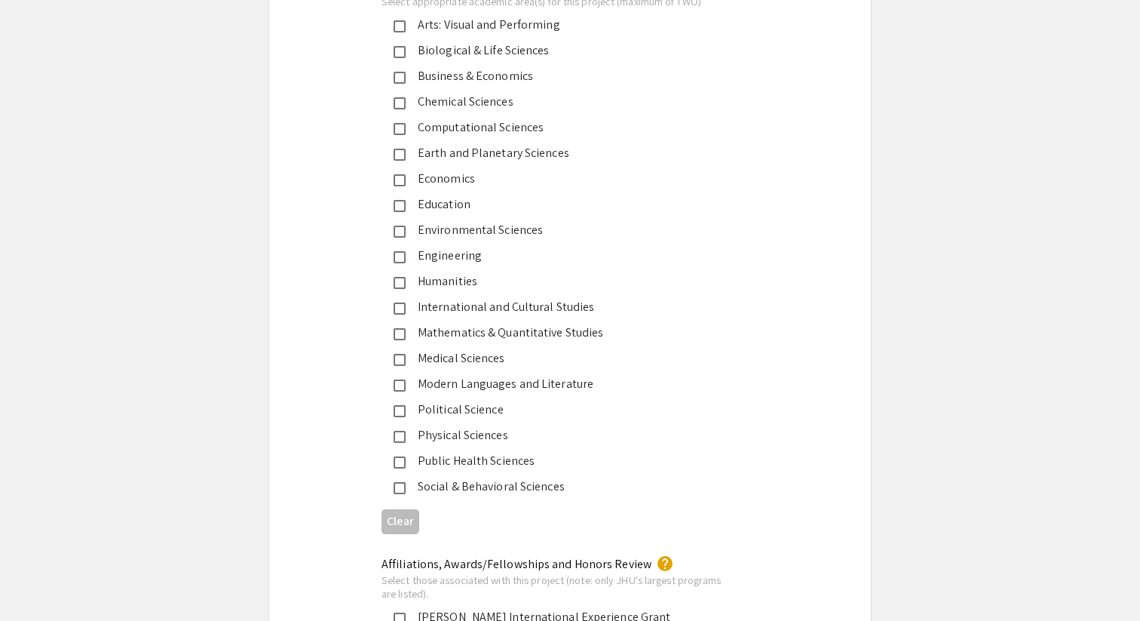
click at [444, 464] on div "Public Health Sciences" at bounding box center [564, 461] width 317 height 18
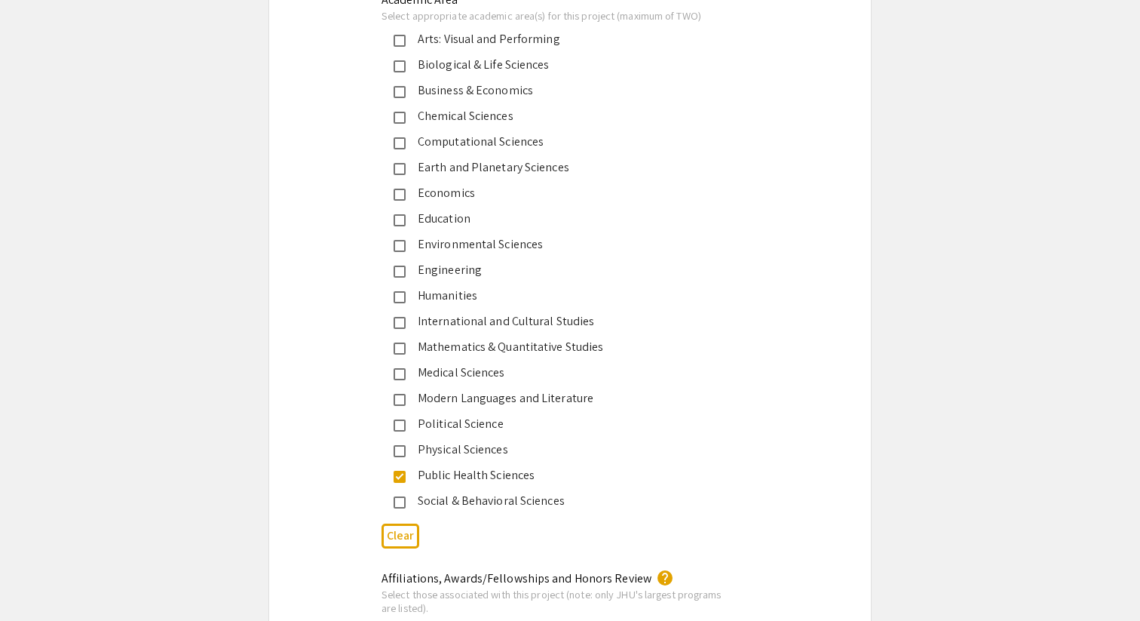
click at [497, 381] on div "Medical Sciences" at bounding box center [564, 373] width 317 height 18
click at [489, 381] on div "Medical Sciences" at bounding box center [564, 373] width 317 height 18
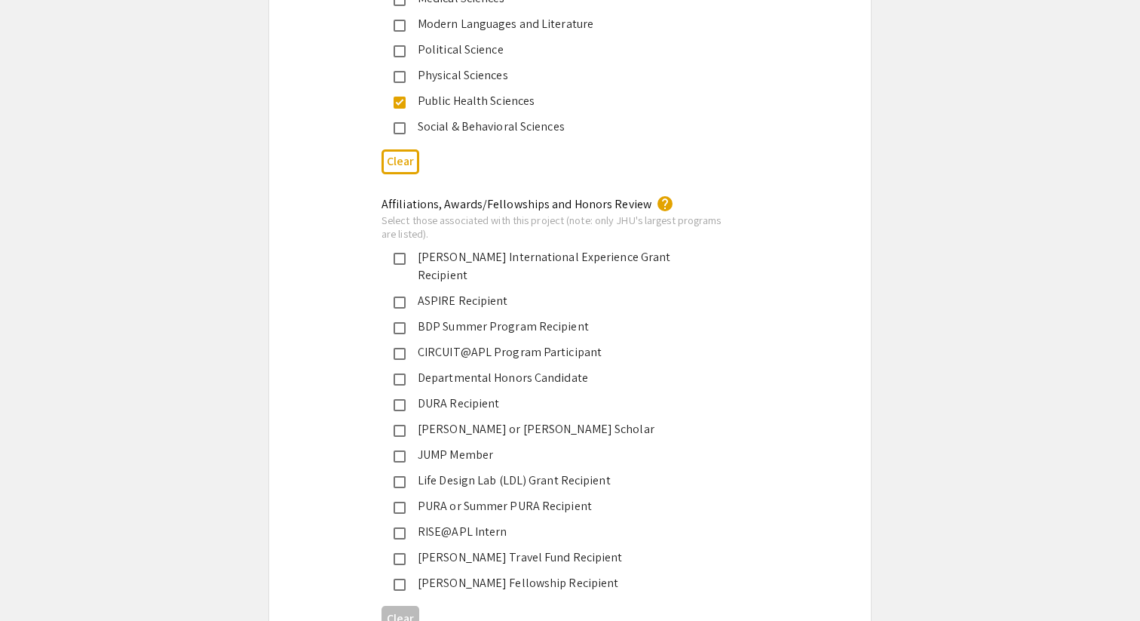
click at [459, 420] on div "Hodson or Hodson-Gilliam Scholar" at bounding box center [564, 429] width 317 height 18
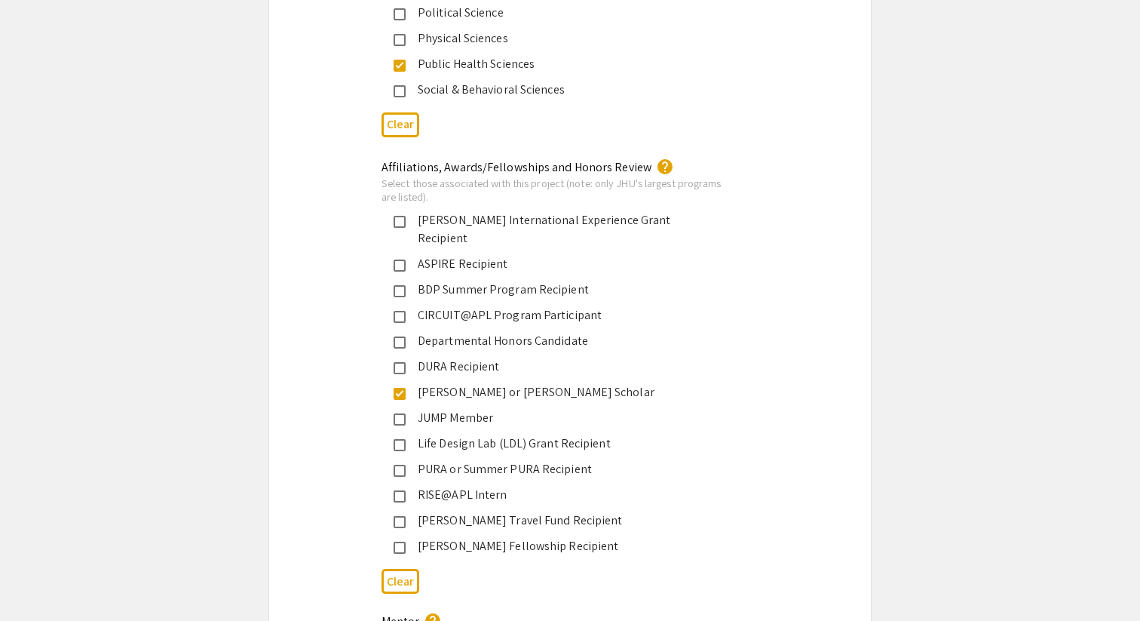
click at [453, 409] on div "JUMP Member" at bounding box center [564, 418] width 317 height 18
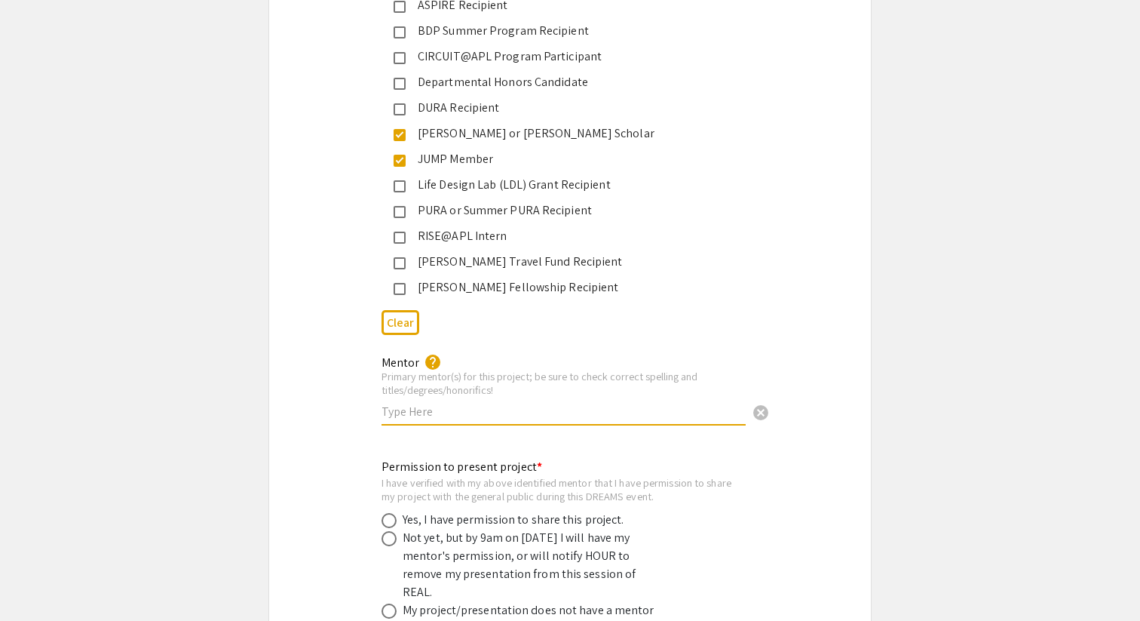
click at [422, 404] on input "text" at bounding box center [564, 412] width 364 height 16
paste input "Darien Weatherspoon"
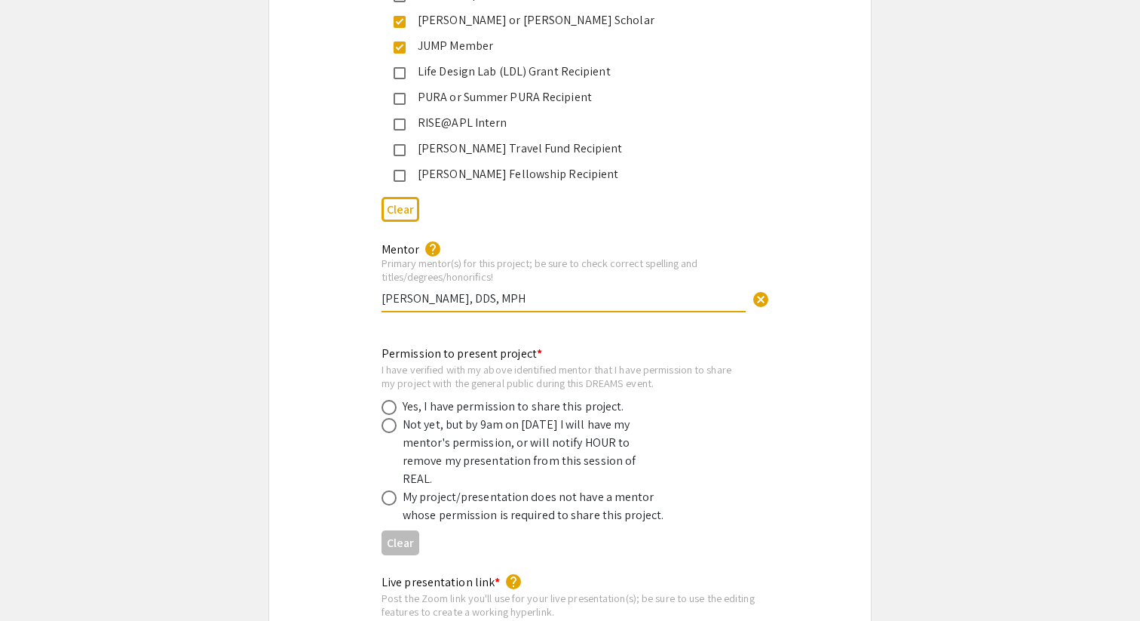
type input "Dr. Darien Weatherspoon, DDS, MPH"
click at [466, 400] on div "Yes, I have permission to share this project." at bounding box center [514, 406] width 222 height 18
click at [395, 400] on span at bounding box center [389, 407] width 15 height 15
click at [395, 400] on input "radio" at bounding box center [389, 407] width 15 height 15
radio input "true"
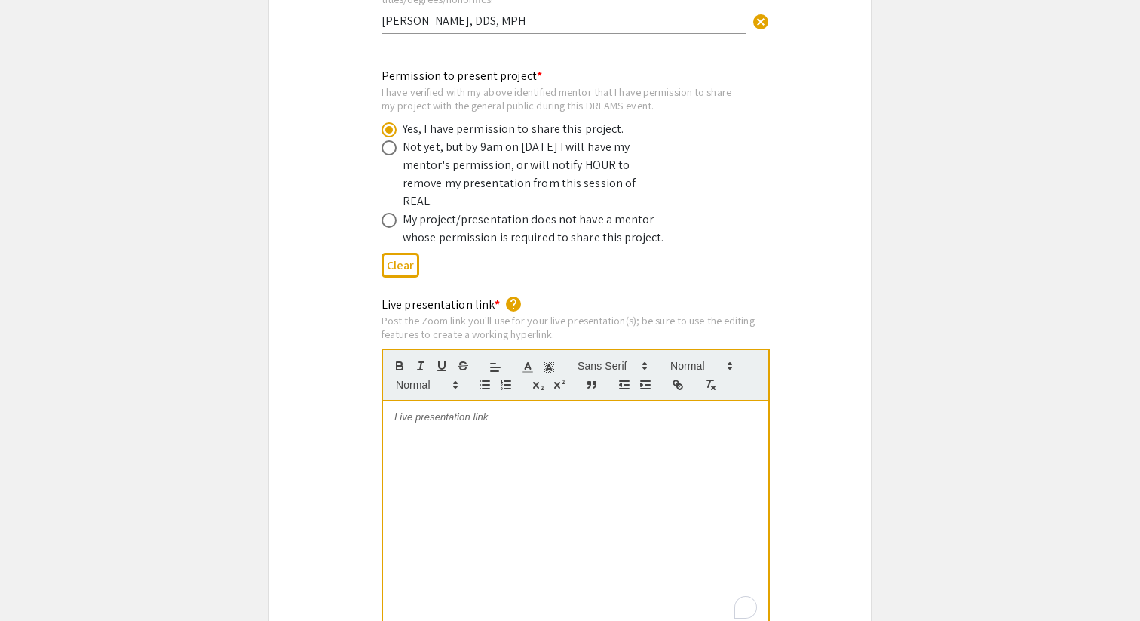
click at [452, 410] on div "To enrich screen reader interactions, please activate Accessibility in Grammarl…" at bounding box center [575, 514] width 385 height 226
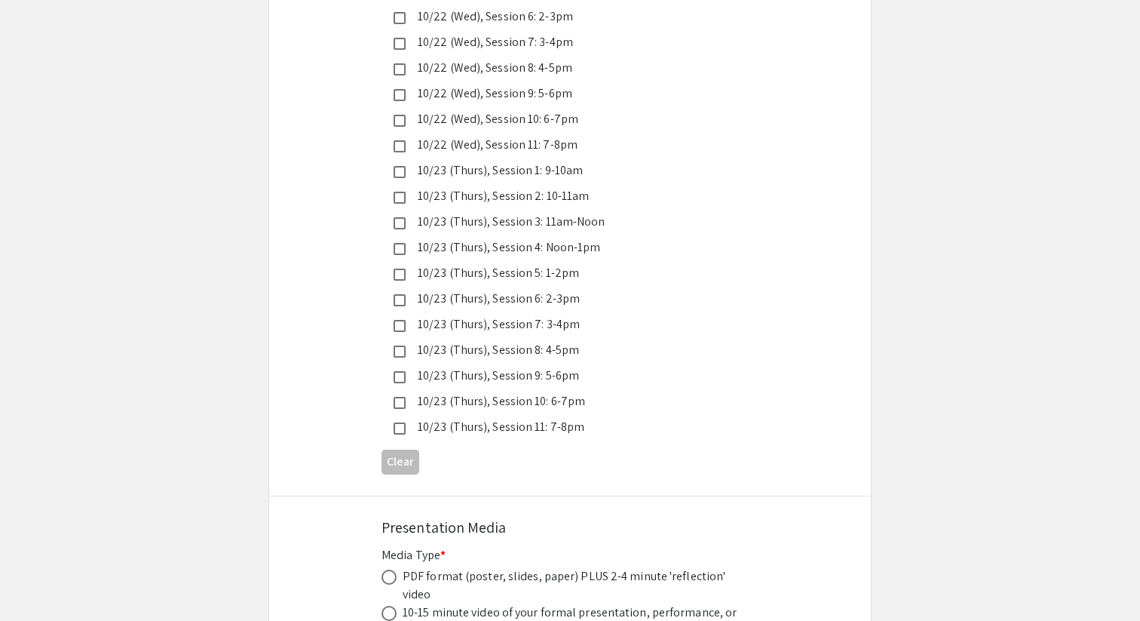
scroll to position [4087, 0]
click at [585, 419] on div "10/23 (Thurs), Session 11: 7-8pm" at bounding box center [564, 428] width 317 height 18
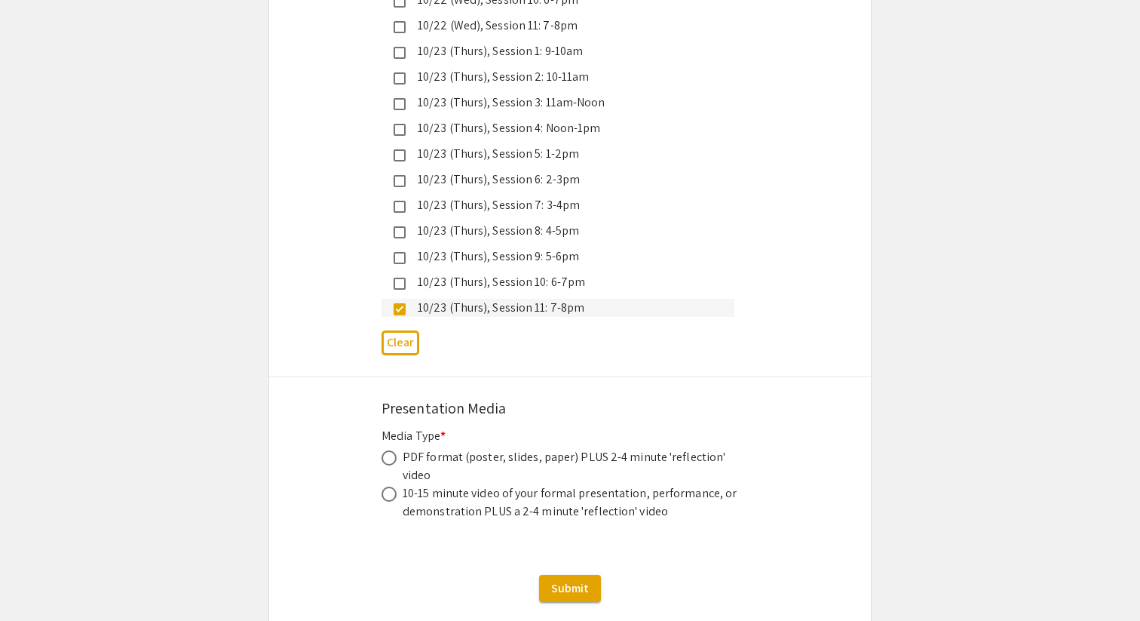
scroll to position [4209, 0]
click at [501, 447] on div "PDF format (poster, slides, paper) PLUS 2-4 minute 'reflection' video" at bounding box center [572, 465] width 339 height 36
click at [395, 449] on span at bounding box center [389, 456] width 15 height 15
click at [395, 449] on input "radio" at bounding box center [389, 456] width 15 height 15
radio input "true"
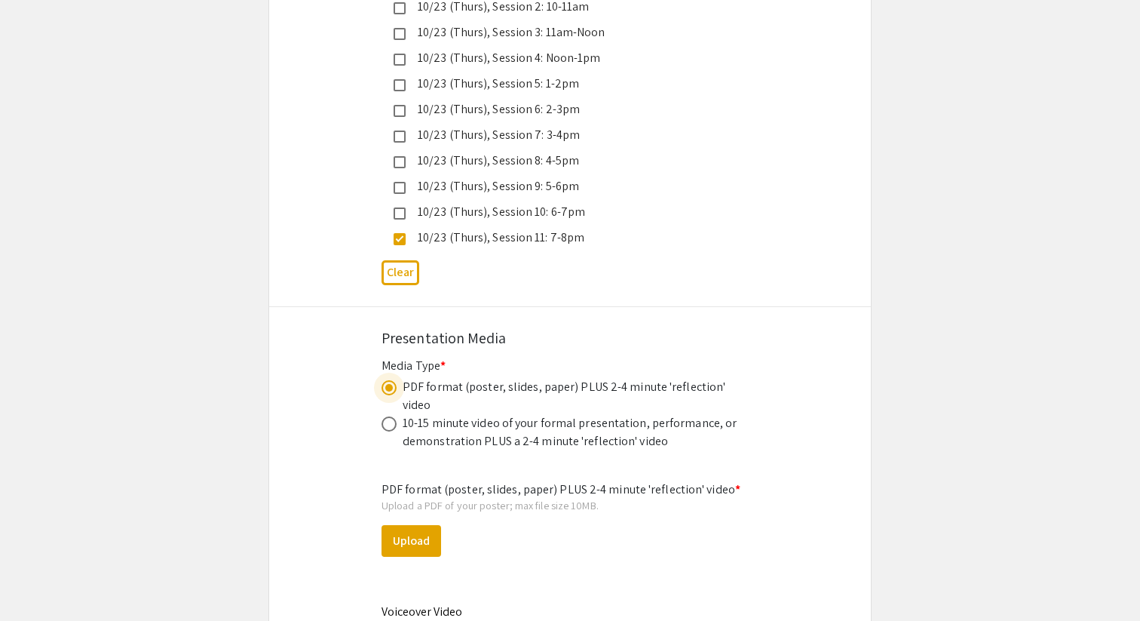
scroll to position [4281, 0]
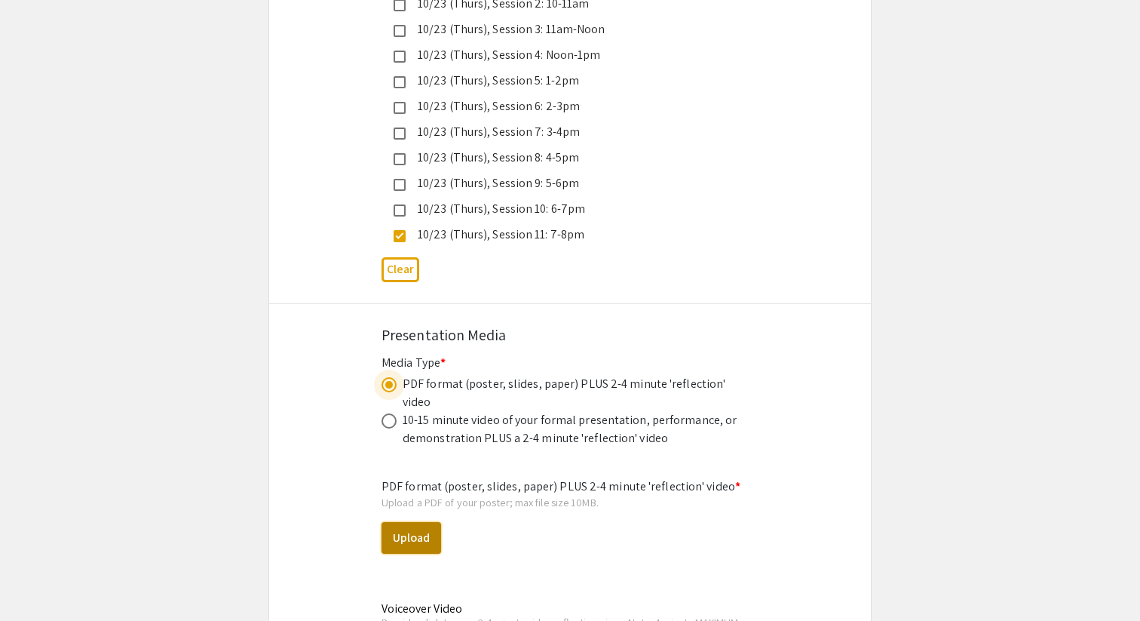
click at [414, 522] on button "Upload" at bounding box center [412, 538] width 60 height 32
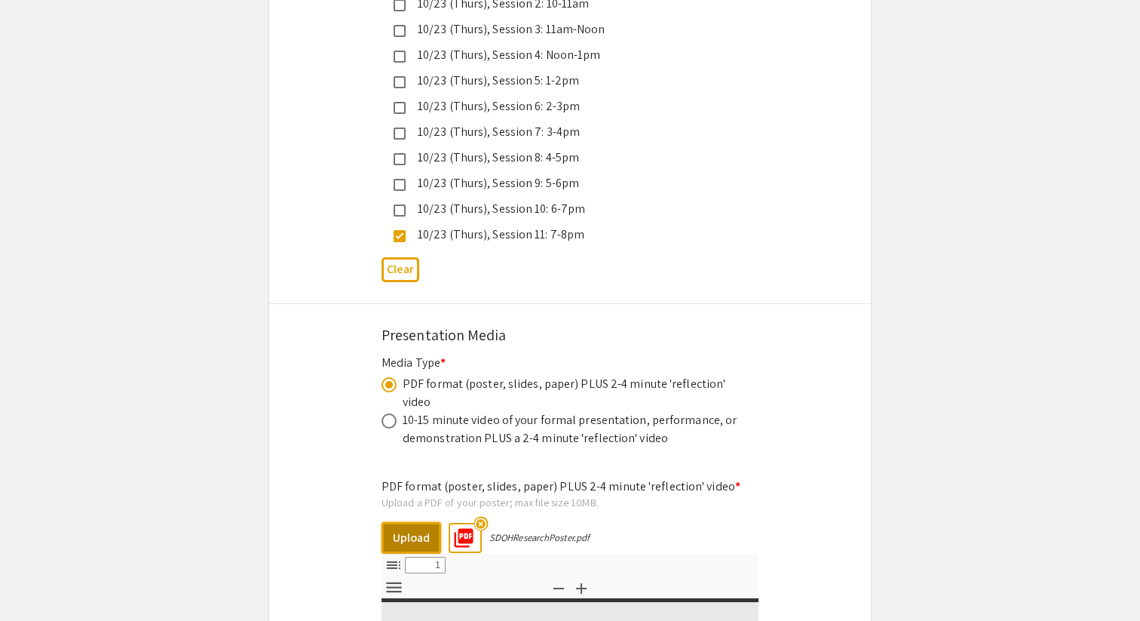
select select "custom"
type input "0"
select select "custom"
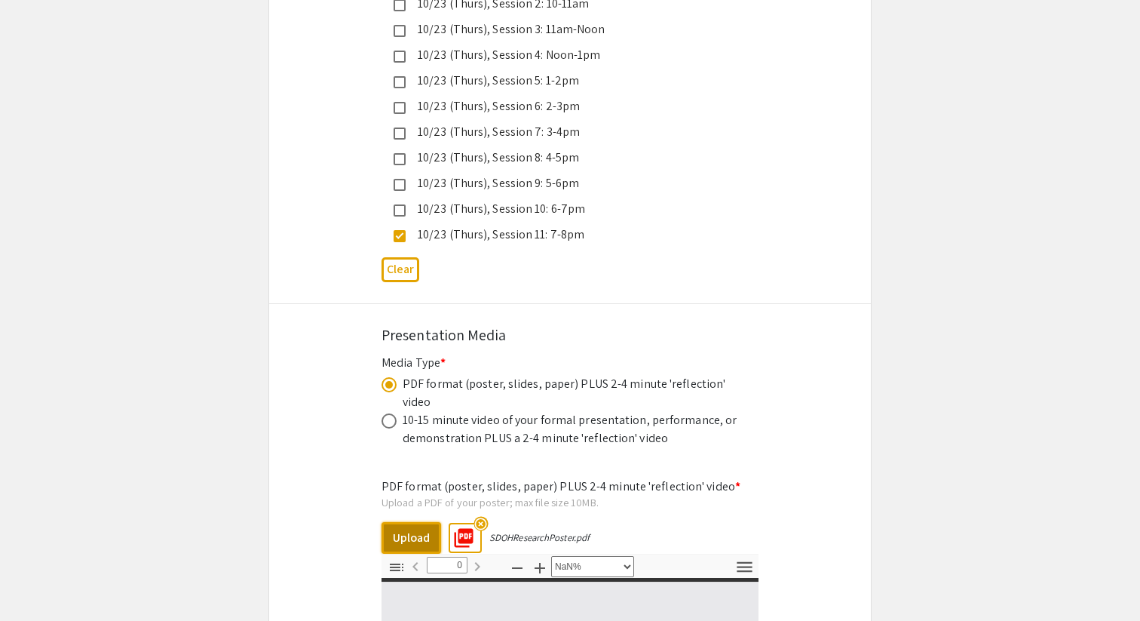
type input "1"
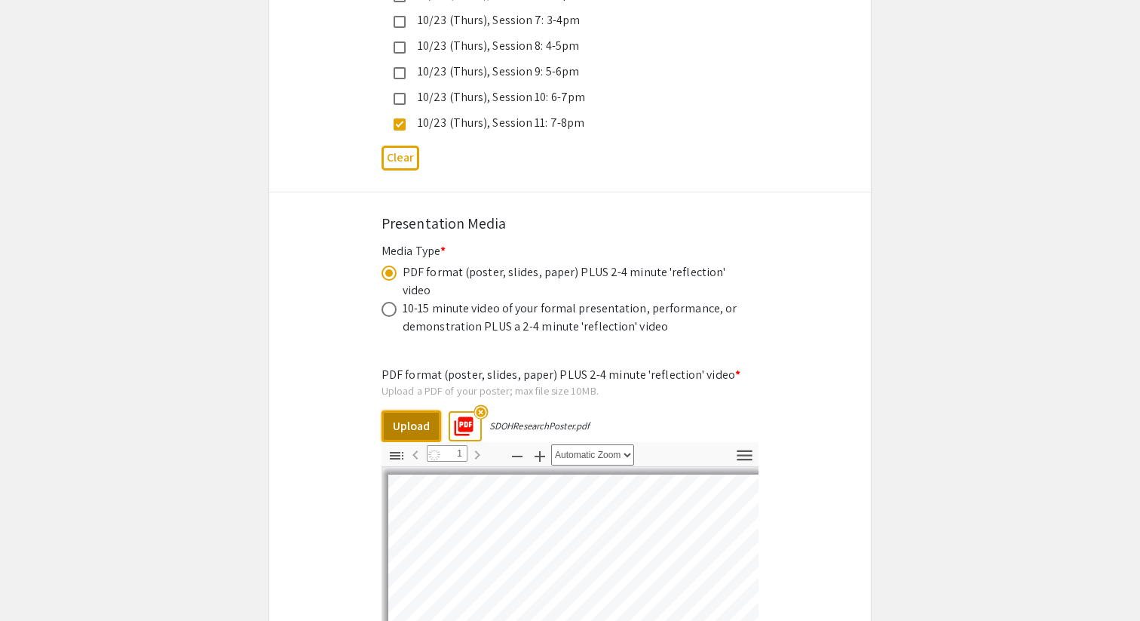
select select "auto"
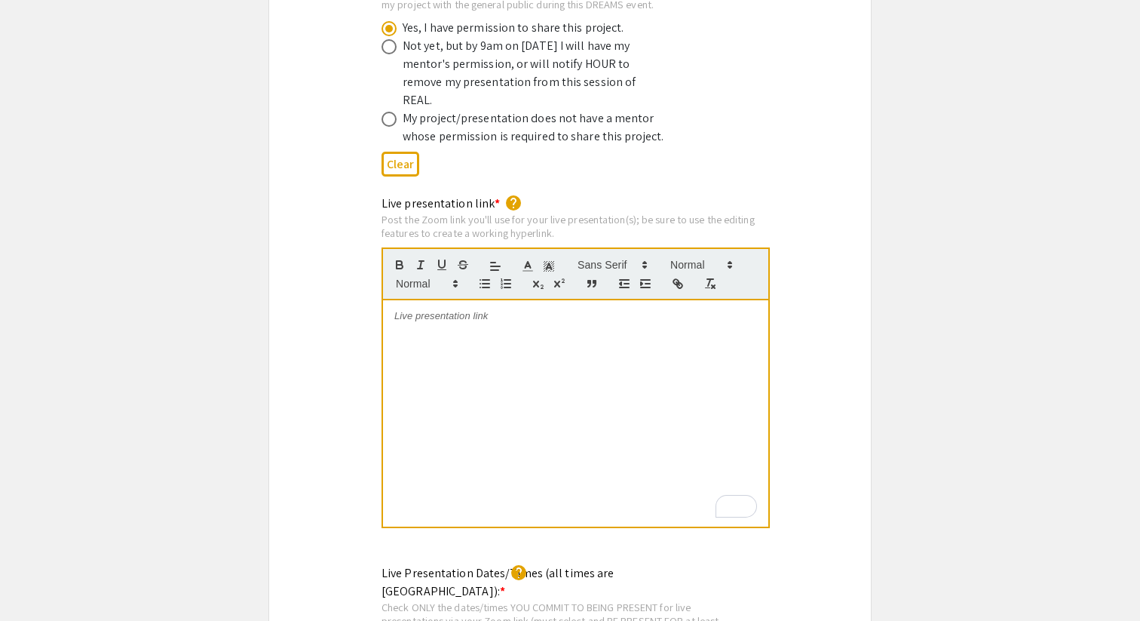
scroll to position [3027, 0]
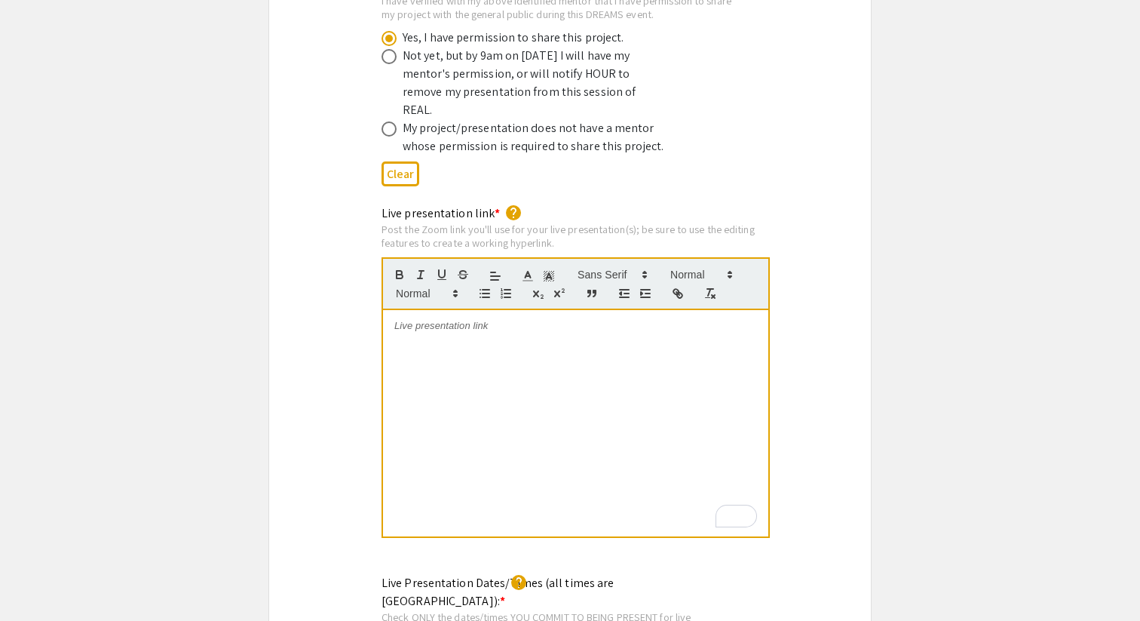
click at [456, 387] on div "To enrich screen reader interactions, please activate Accessibility in Grammarl…" at bounding box center [575, 423] width 385 height 226
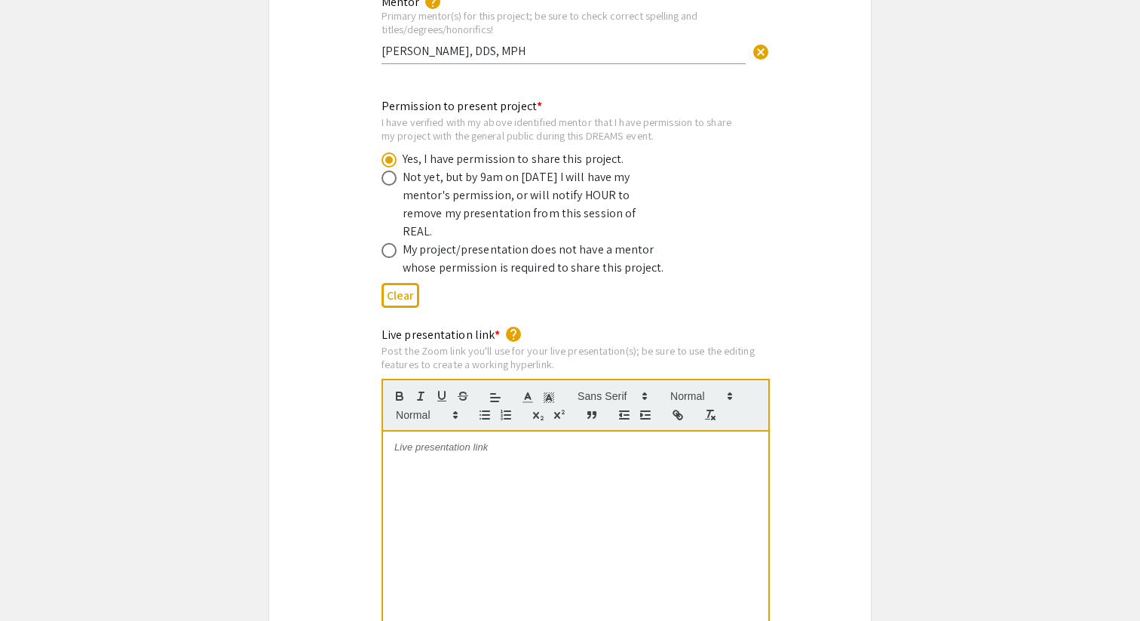
scroll to position [0, 0]
click at [551, 440] on p "https://us05web.zoom.us/j/87108647758?pwd=lUBE7kaWCASNiAu0R4JHVUlZxMgjjt.1" at bounding box center [575, 447] width 363 height 14
copy p "https://us05web.zoom.us/j/87108647758?pwd=lUBE7kaWCASNiAu0R4JHVUlZxMgjjt.1"
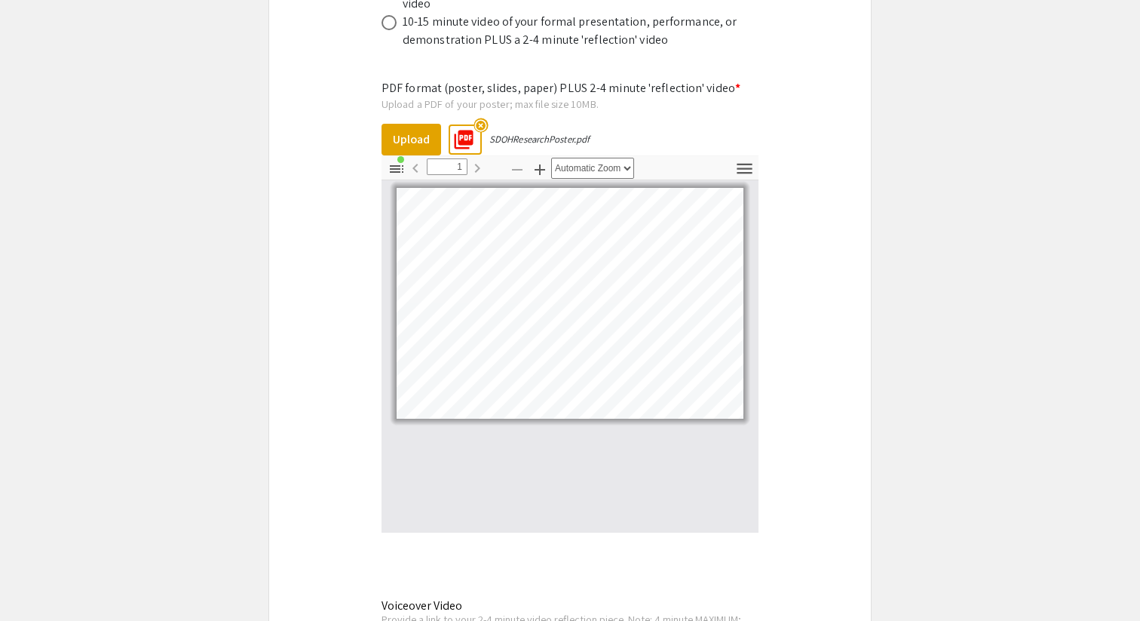
scroll to position [5070, 0]
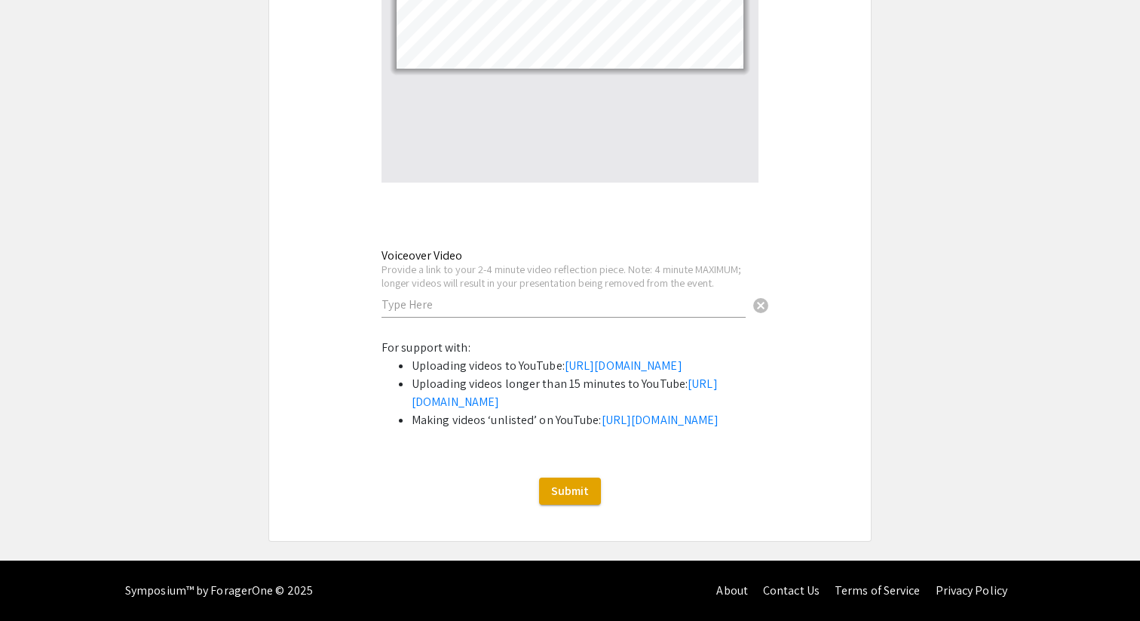
click at [505, 296] on input "text" at bounding box center [564, 304] width 364 height 16
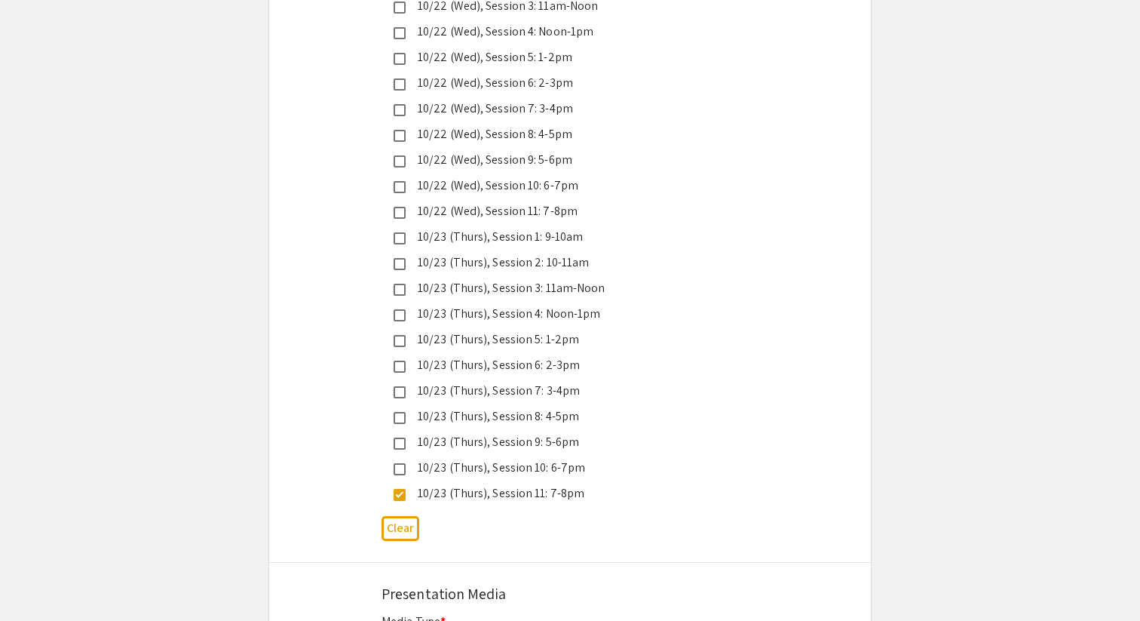
scroll to position [4024, 0]
click at [539, 431] on div "10/23 (Thurs), Session 9: 5-6pm" at bounding box center [564, 440] width 317 height 18
click at [563, 431] on div "10/23 (Thurs), Session 9: 5-6pm" at bounding box center [564, 440] width 317 height 18
click at [581, 354] on div "10/23 (Thurs), Session 6: 2-3pm" at bounding box center [564, 363] width 317 height 18
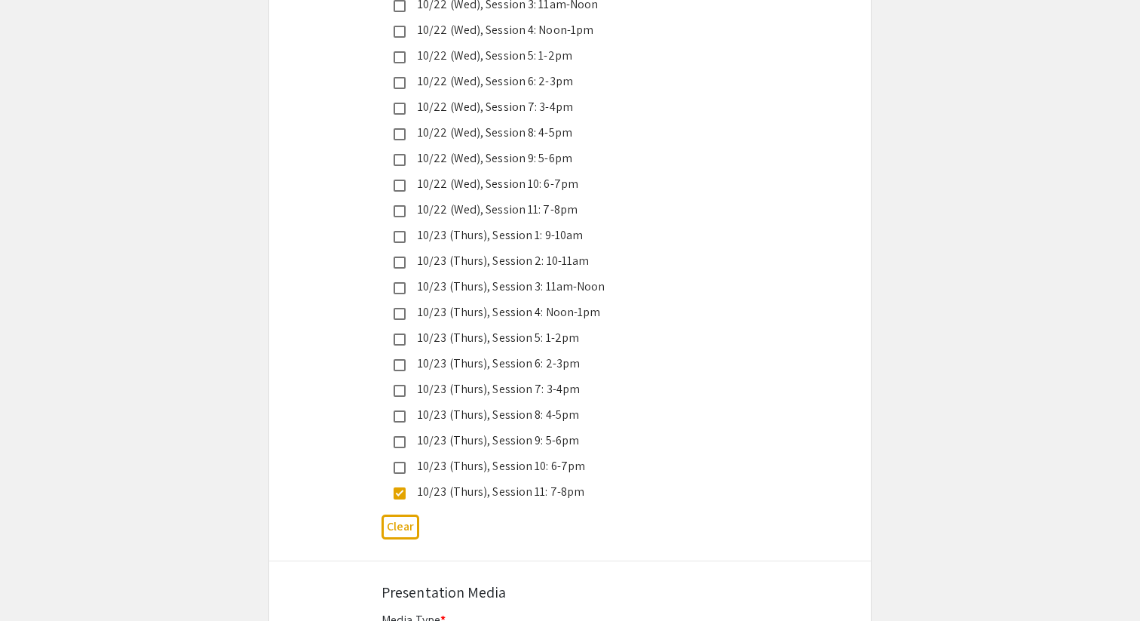
click at [580, 380] on div "10/23 (Thurs), Session 7: 3-4pm" at bounding box center [564, 389] width 317 height 18
click at [587, 457] on div "10/23 (Thurs), Session 10: 6-7pm" at bounding box center [564, 466] width 317 height 18
click at [553, 508] on div "Clear" at bounding box center [570, 526] width 377 height 37
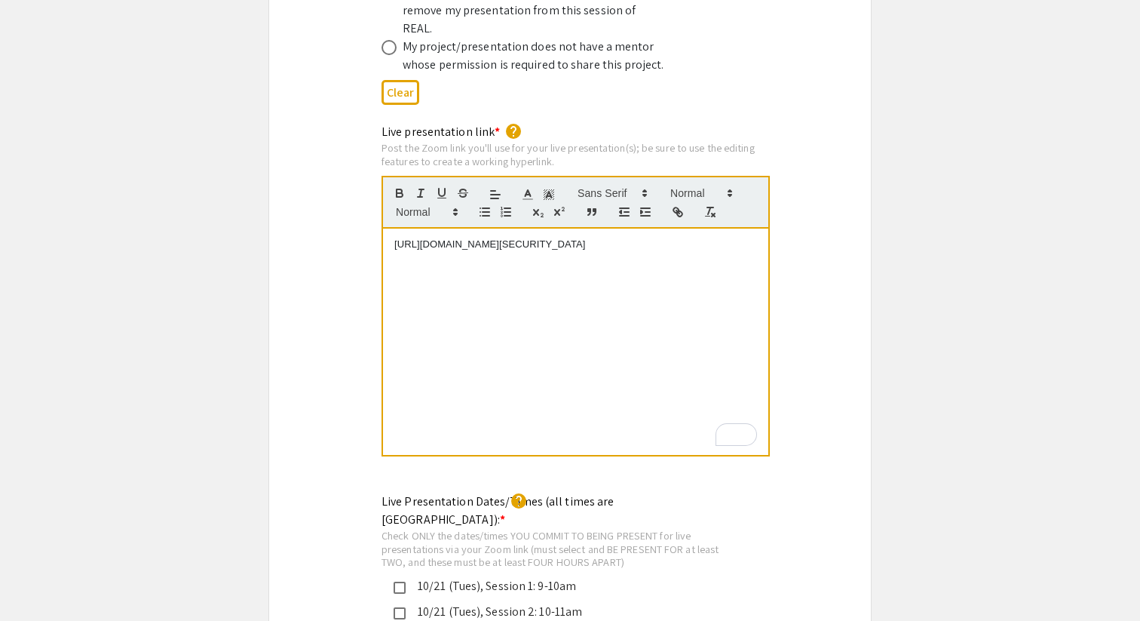
scroll to position [3104, 0]
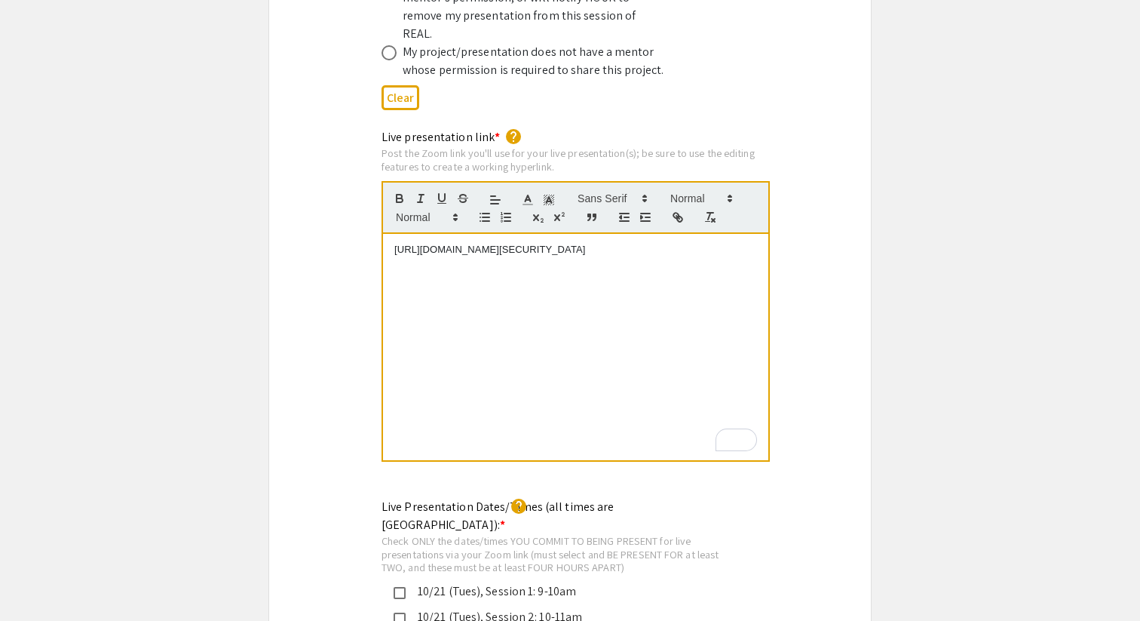
drag, startPoint x: 709, startPoint y: 229, endPoint x: 367, endPoint y: 199, distance: 342.9
click at [367, 199] on div "Live presentation link * help Post the Zoom link you'll use for your live prese…" at bounding box center [570, 305] width 602 height 354
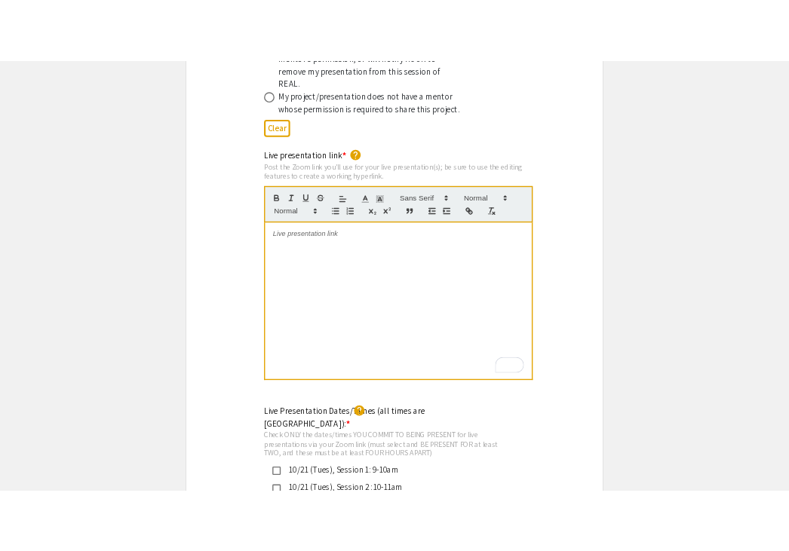
scroll to position [0, 0]
